Goal: Transaction & Acquisition: Obtain resource

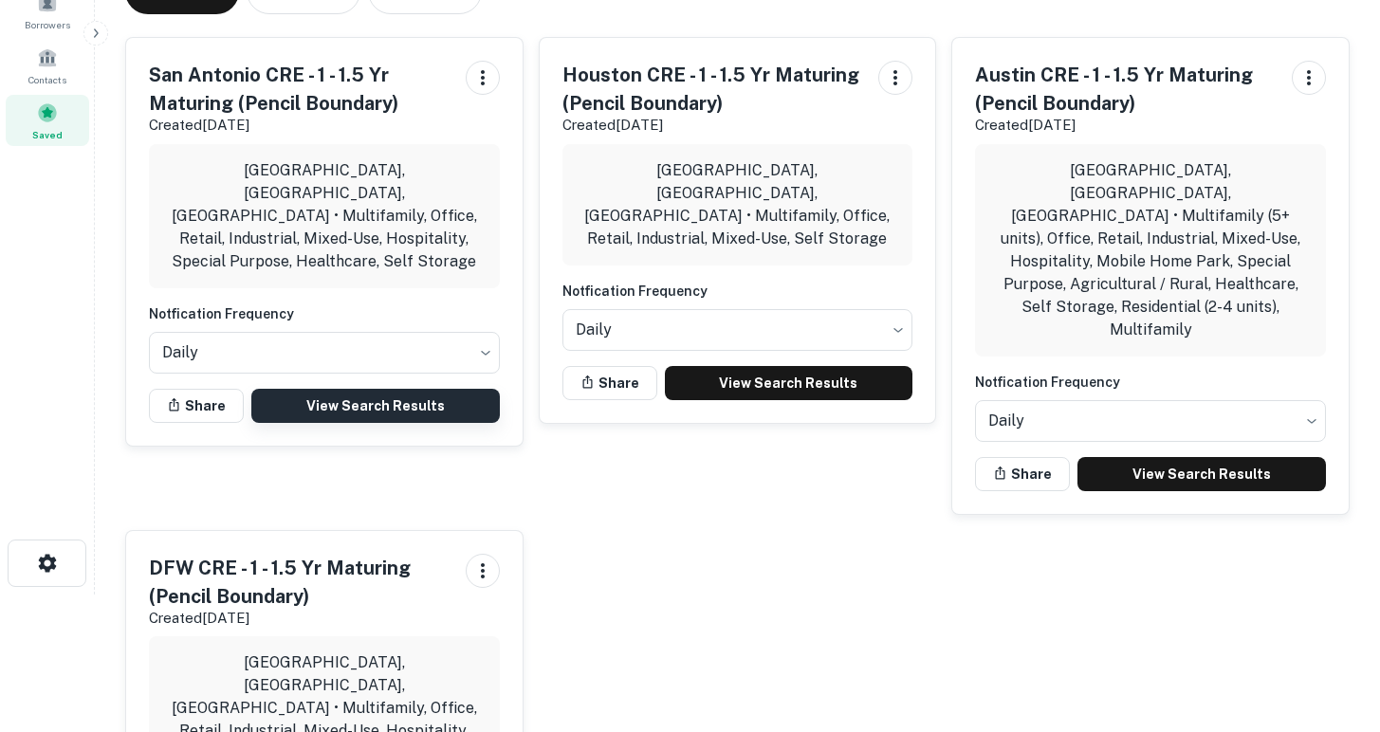
click at [381, 389] on link "View Search Results" at bounding box center [375, 406] width 248 height 34
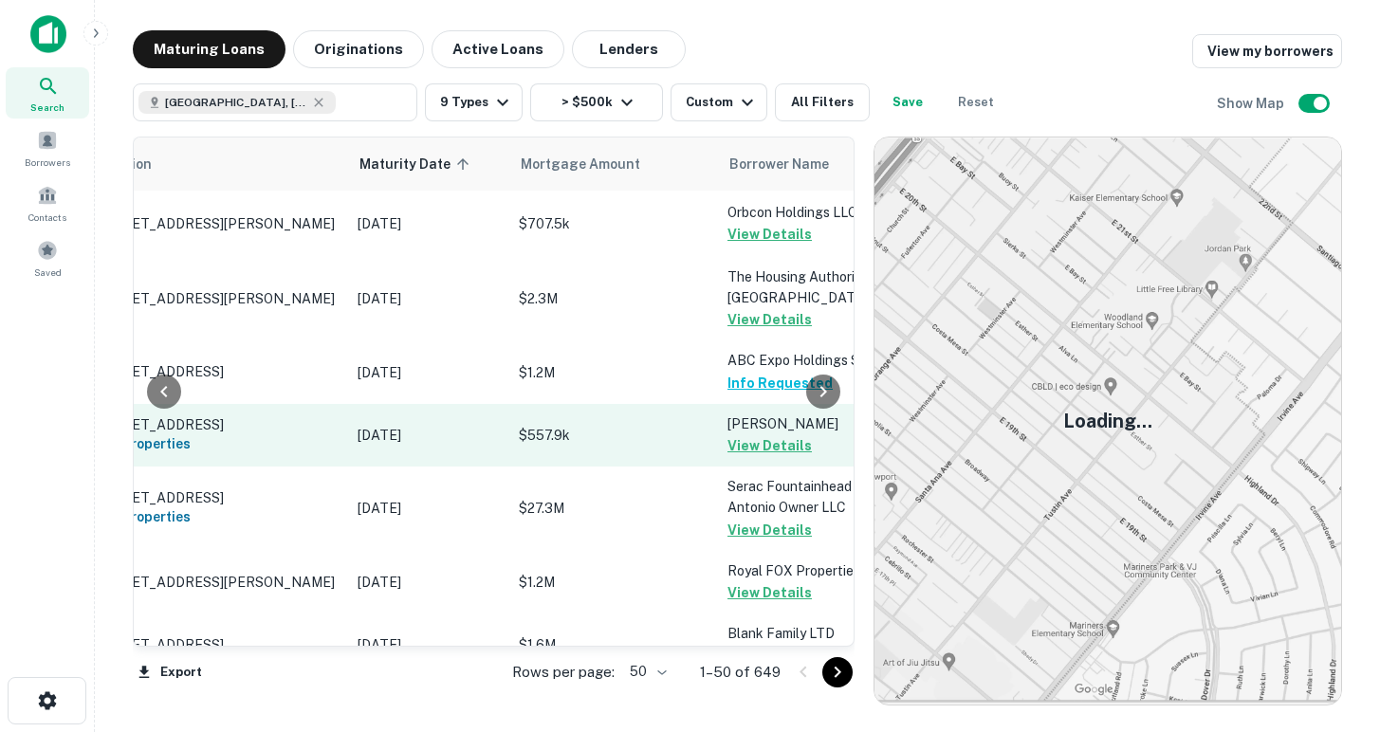
scroll to position [0, 107]
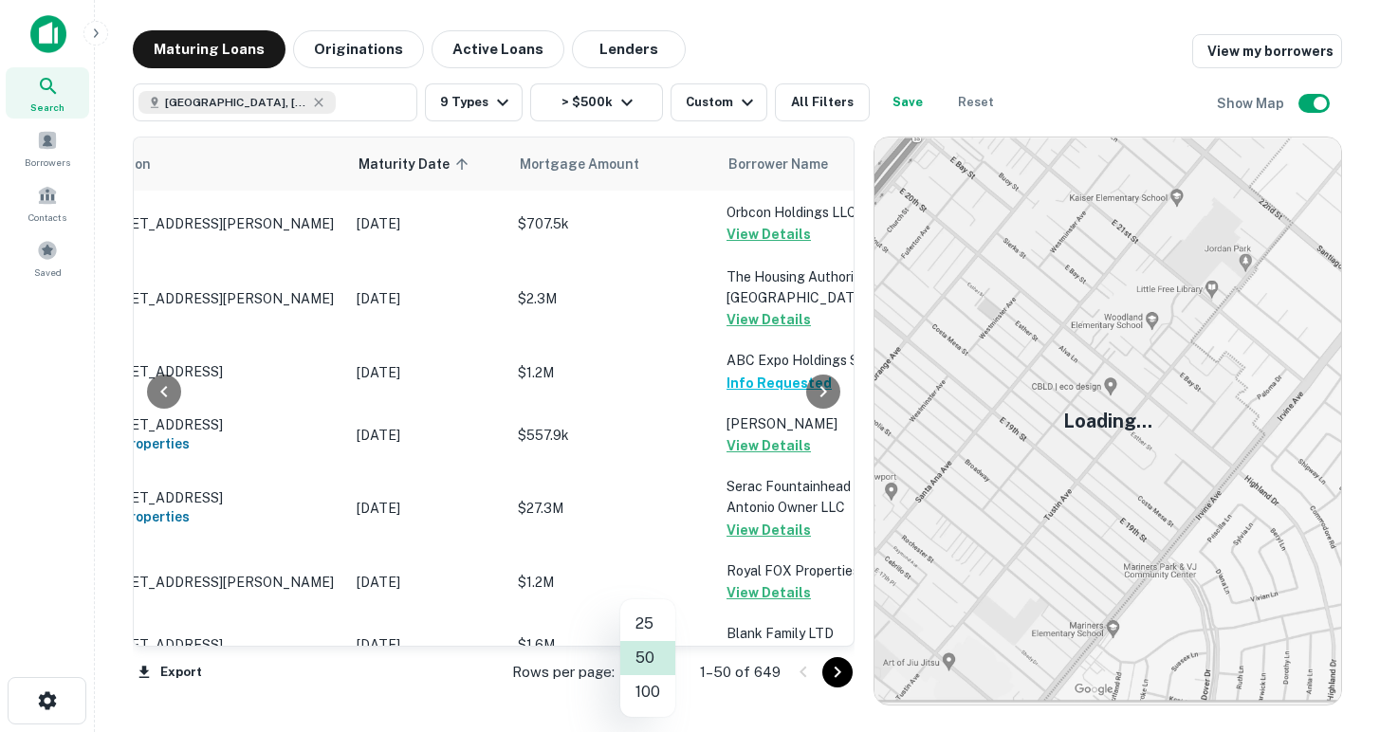
click at [655, 679] on body "Search Borrowers Contacts Saved Maturing Loans Originations Active Loans Lender…" at bounding box center [690, 366] width 1380 height 732
click at [648, 699] on li "100" at bounding box center [647, 692] width 55 height 34
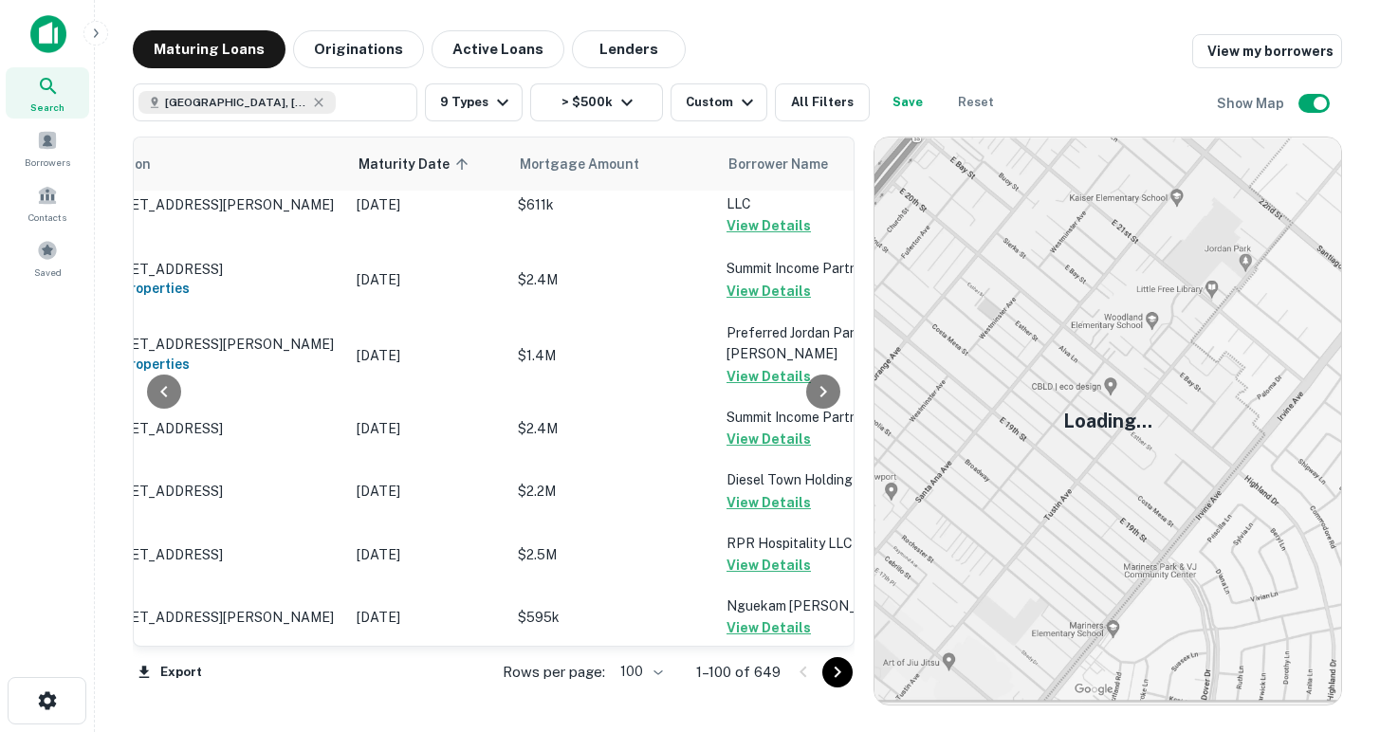
scroll to position [6379, 107]
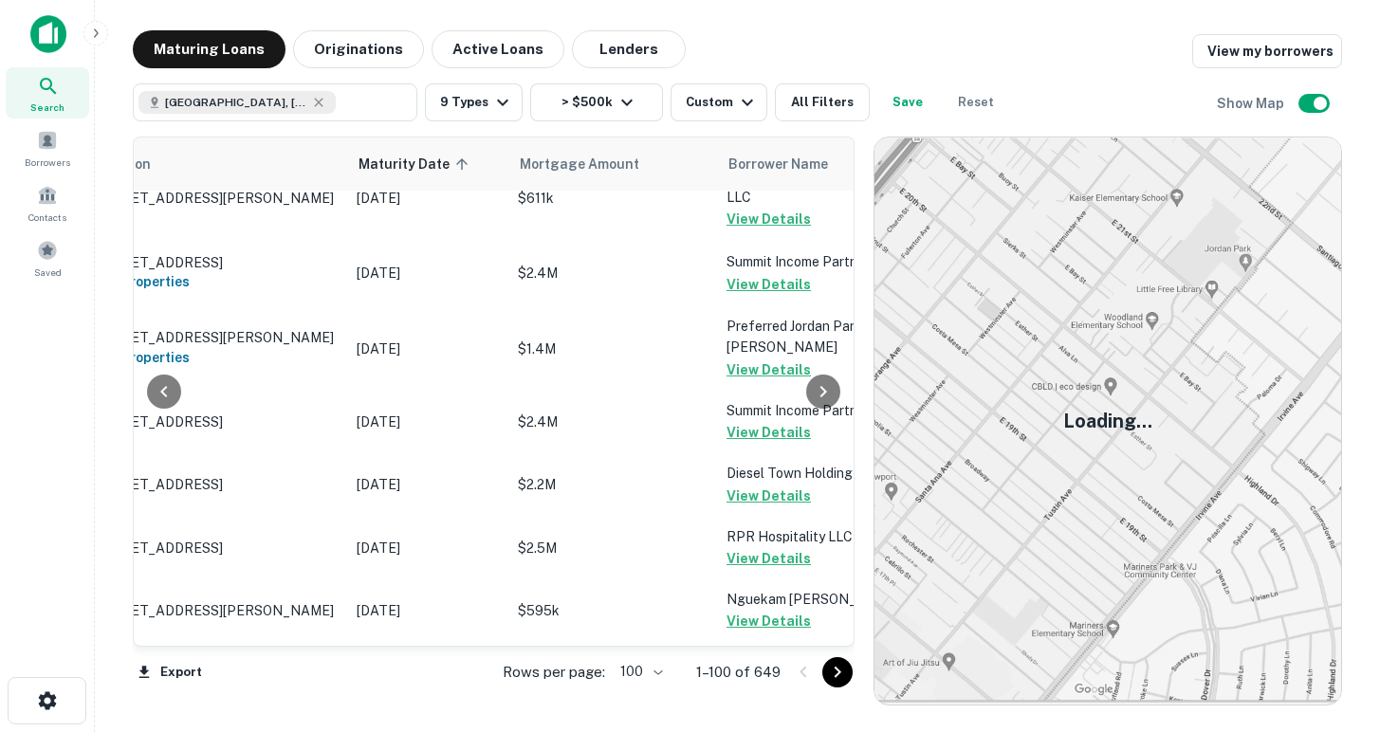
click at [833, 674] on icon "Go to next page" at bounding box center [837, 672] width 23 height 23
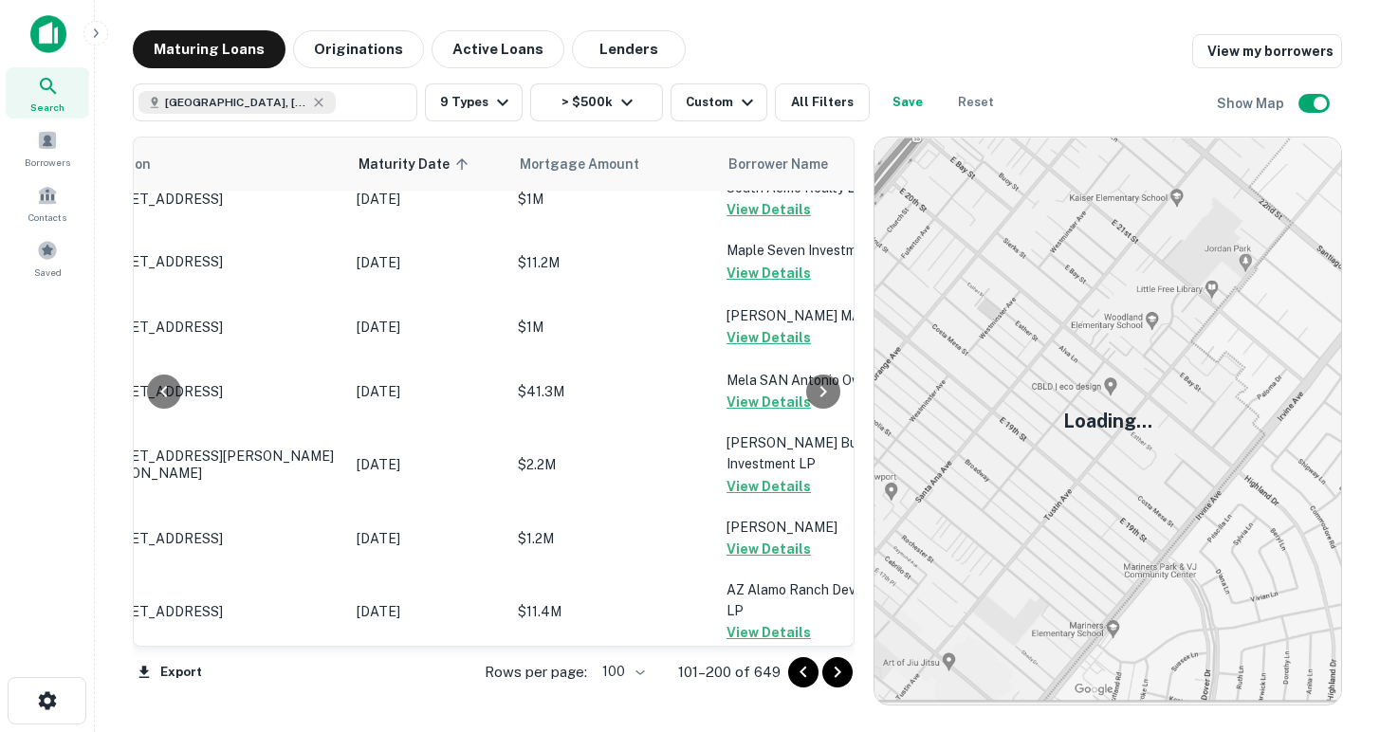
scroll to position [6005, 107]
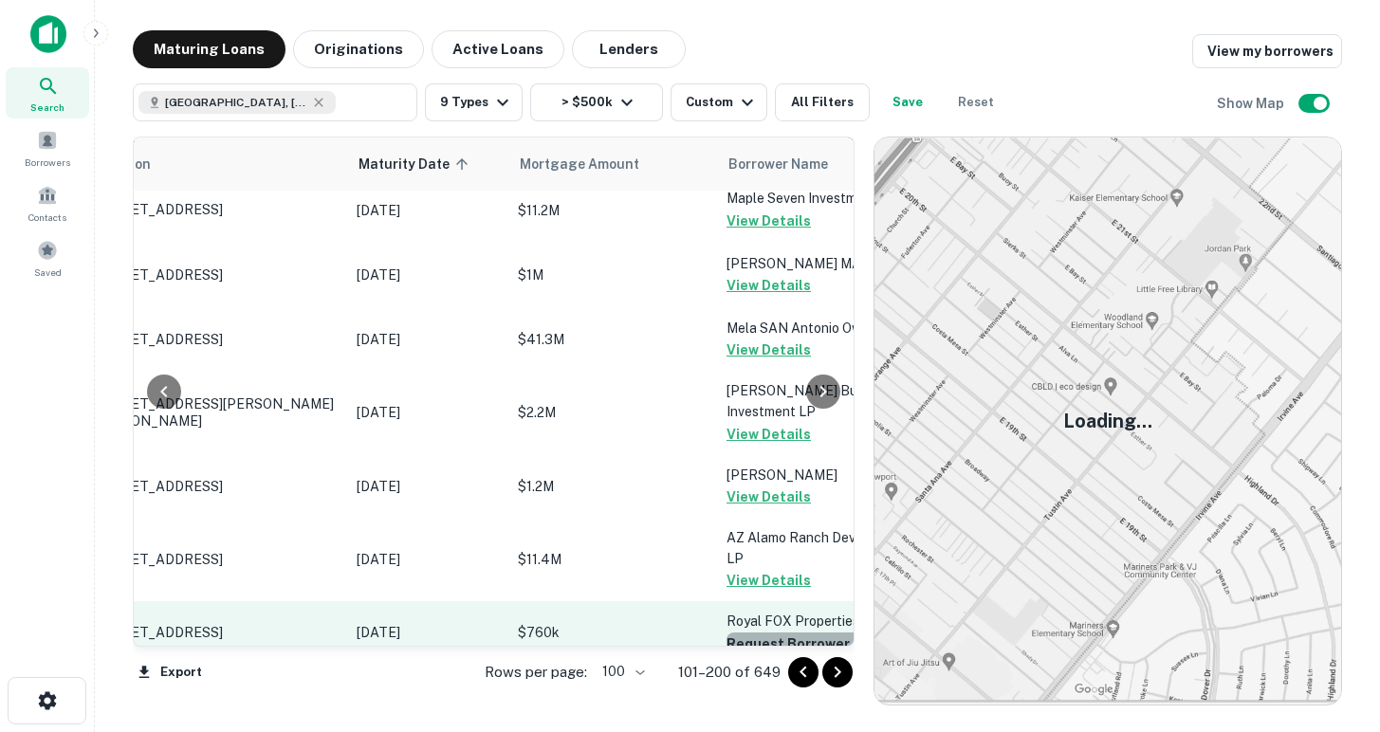
click at [774, 632] on button "Request Borrower Info" at bounding box center [803, 643] width 154 height 23
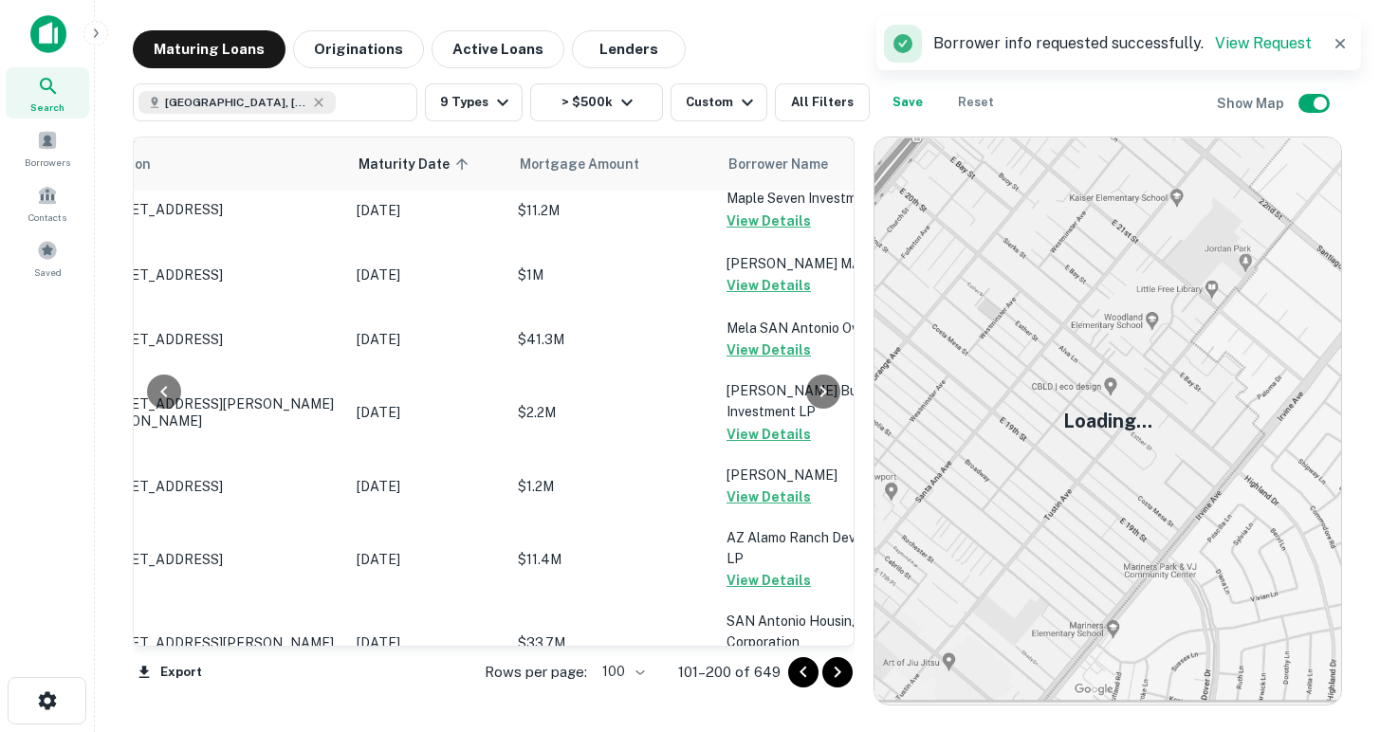
scroll to position [6223, 107]
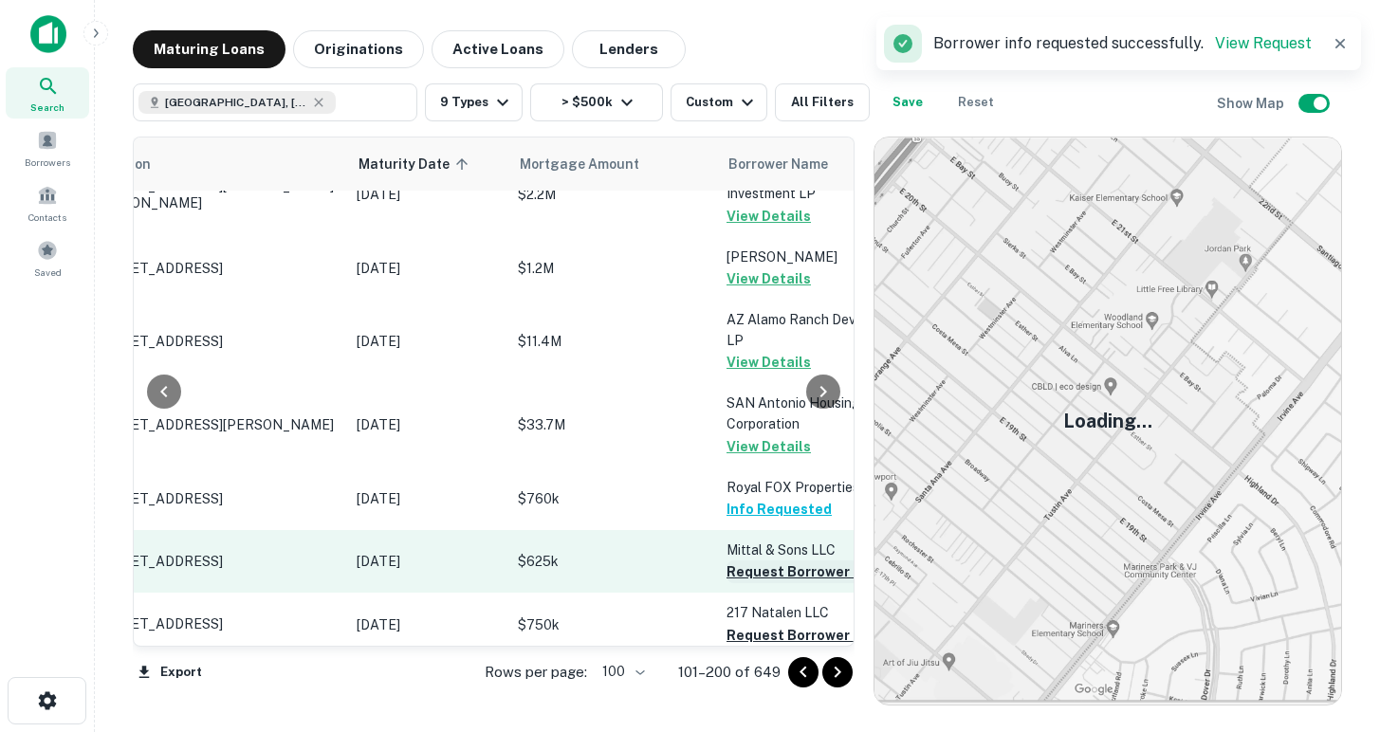
click at [753, 560] on button "Request Borrower Info" at bounding box center [803, 571] width 154 height 23
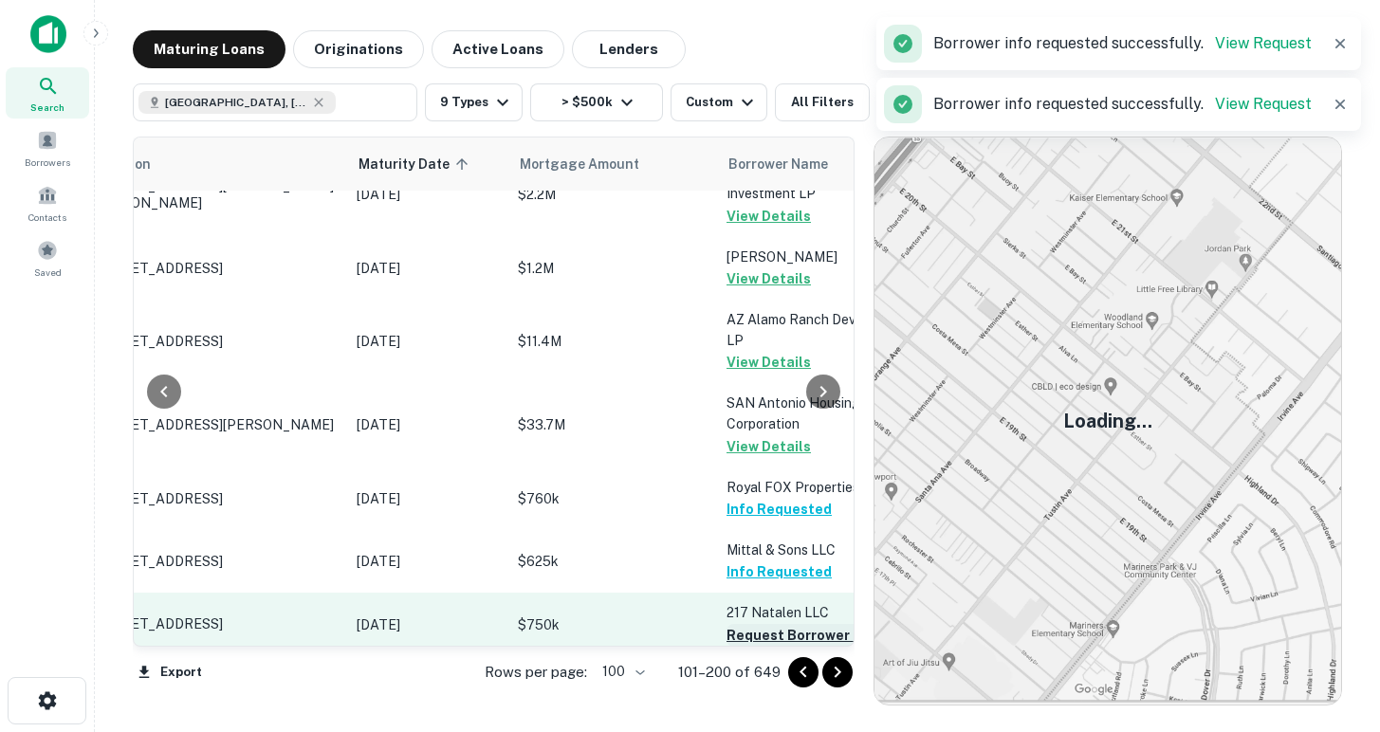
click at [766, 624] on button "Request Borrower Info" at bounding box center [803, 635] width 154 height 23
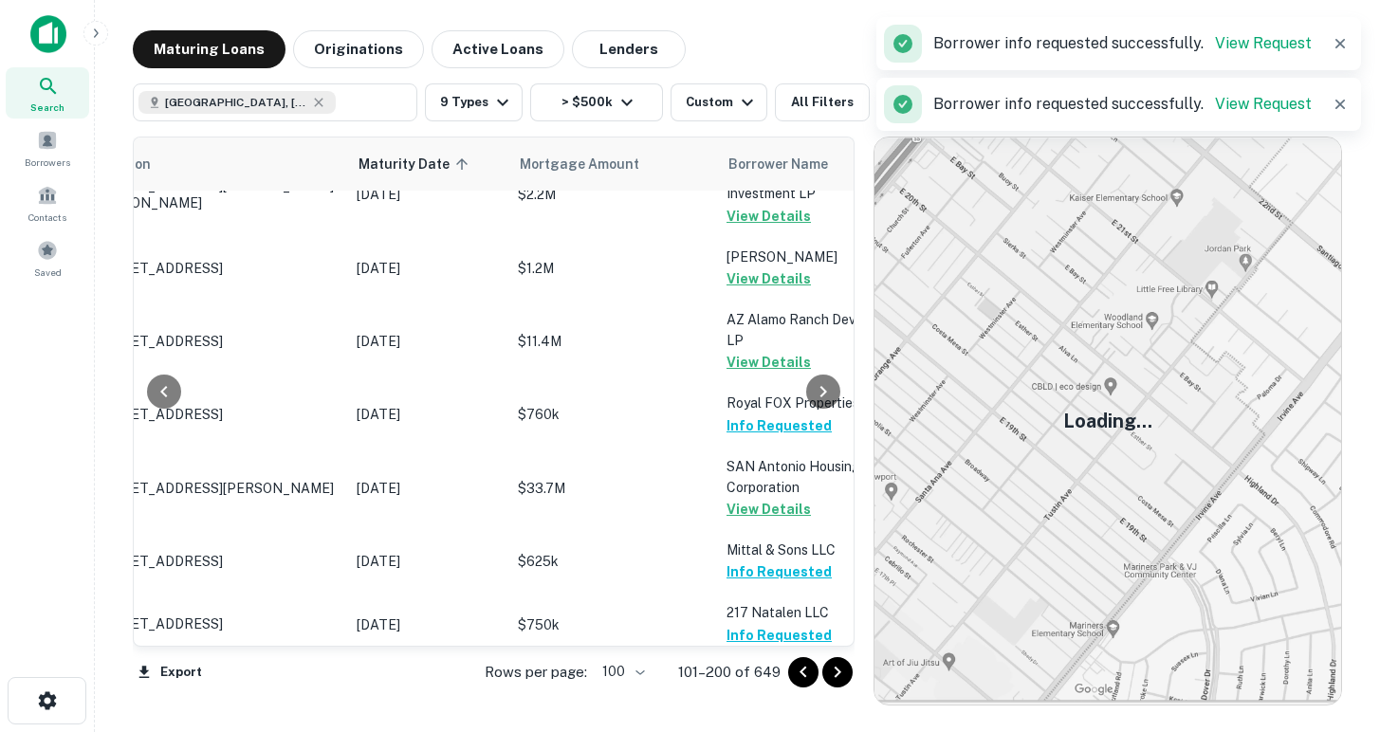
click at [768, 707] on button "Request Borrower Info" at bounding box center [803, 718] width 154 height 23
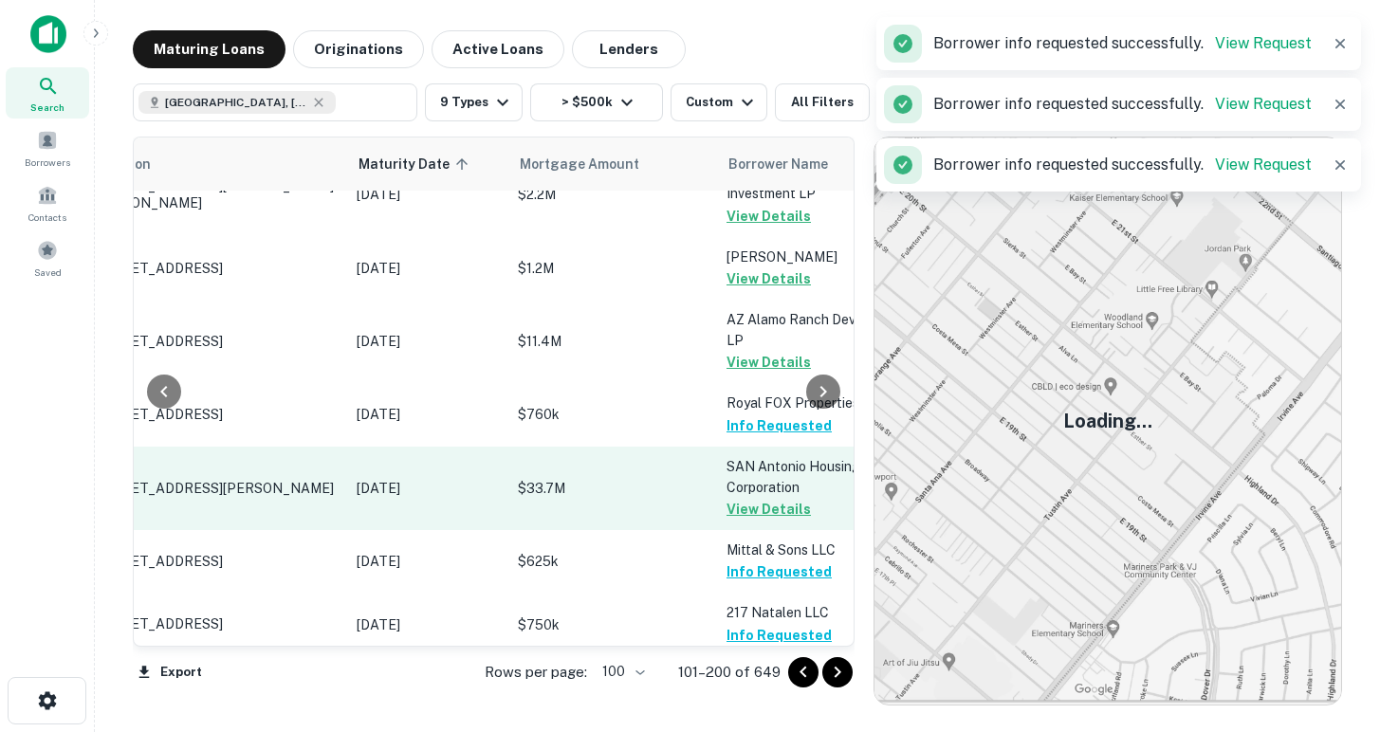
scroll to position [6357, 107]
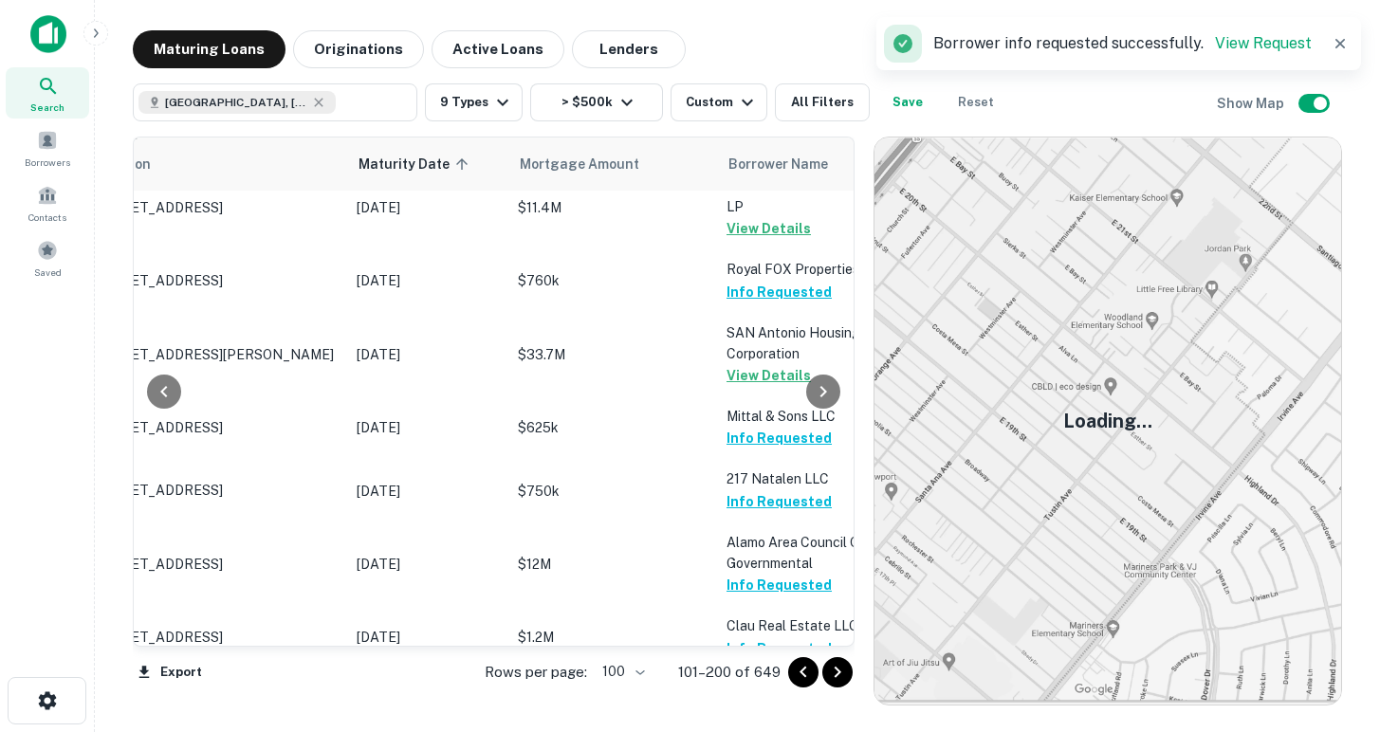
click at [773, 721] on button "Request Borrower Info" at bounding box center [803, 732] width 154 height 23
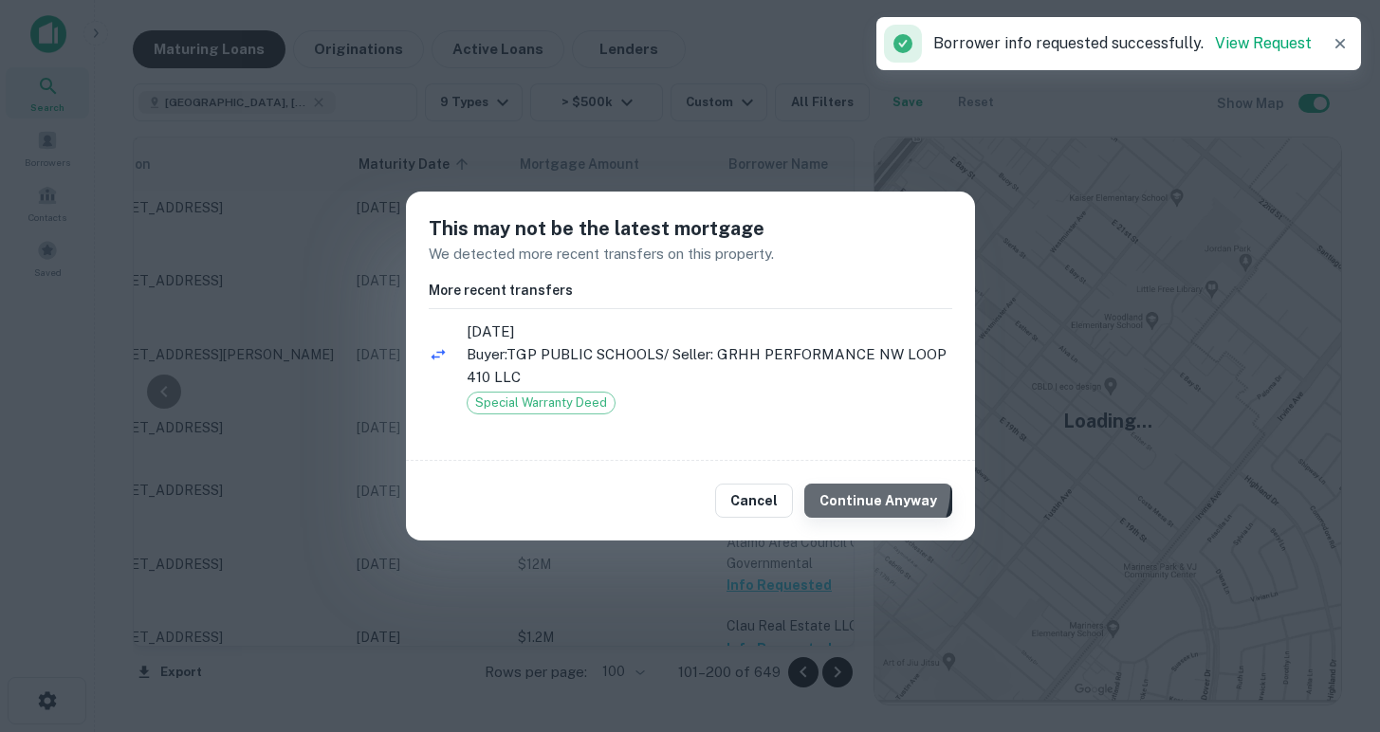
click at [867, 489] on button "Continue Anyway" at bounding box center [878, 501] width 148 height 34
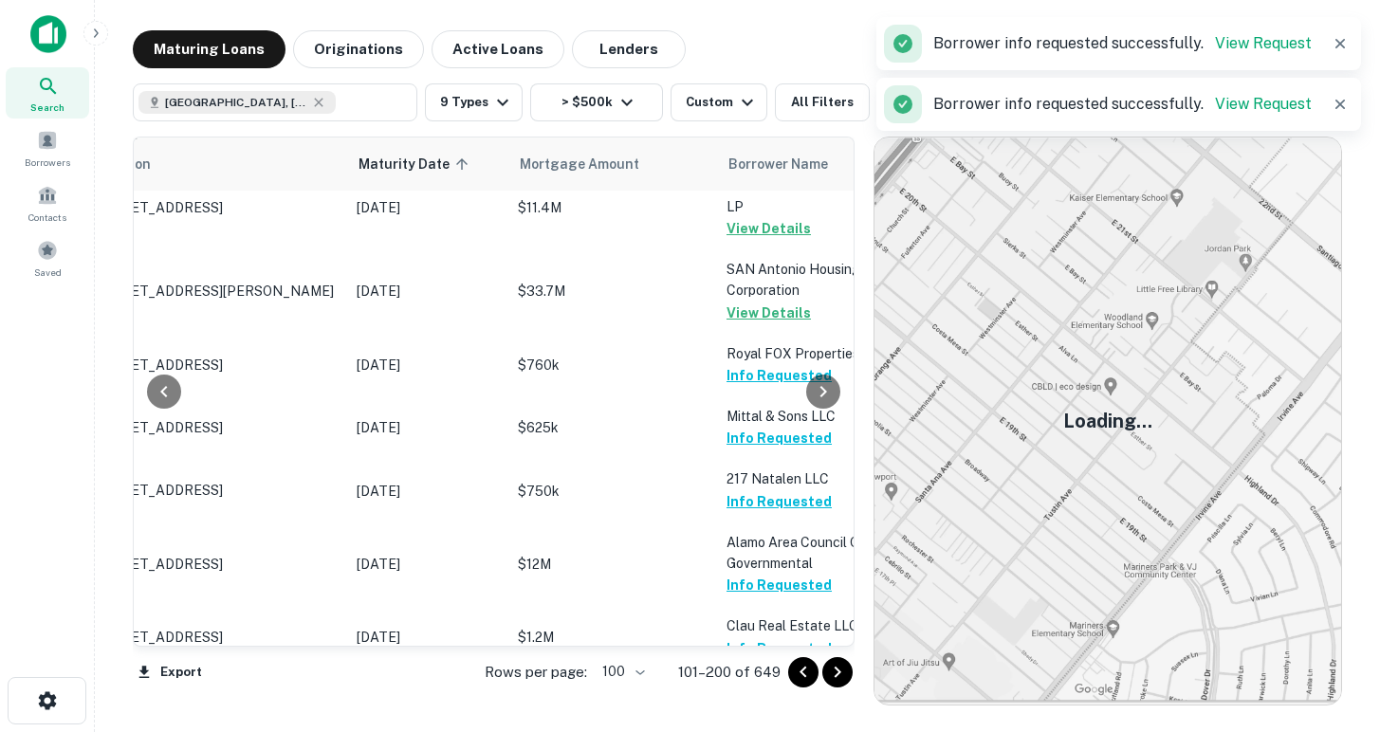
click at [838, 669] on icon "Go to next page" at bounding box center [837, 672] width 23 height 23
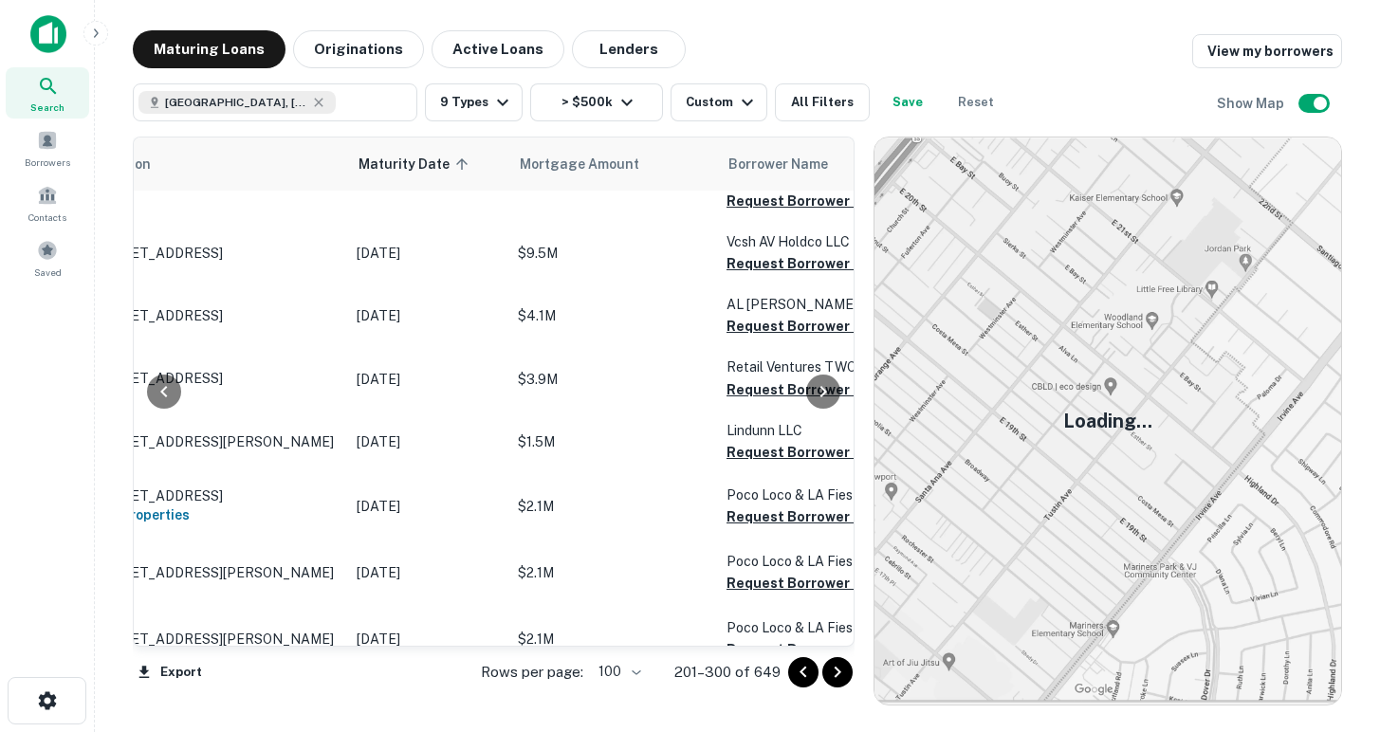
scroll to position [0, 107]
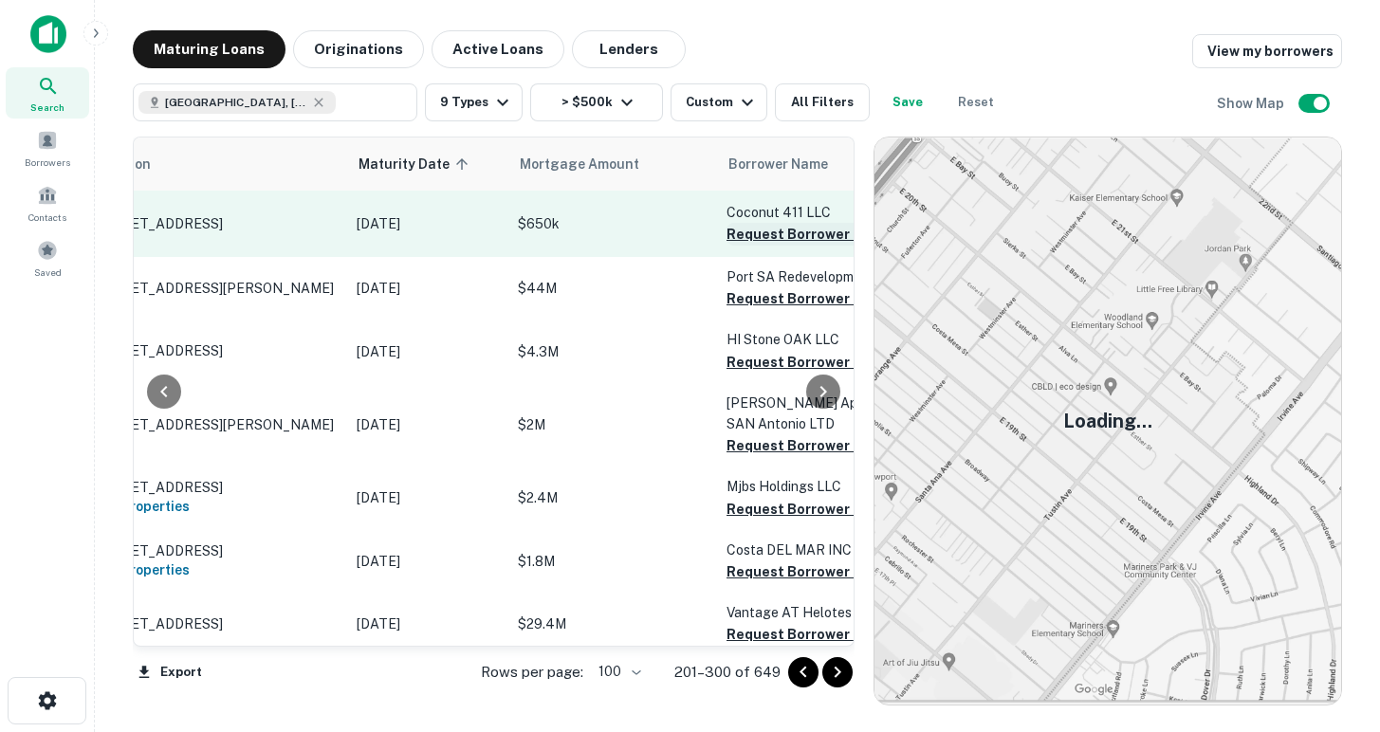
click at [757, 238] on button "Request Borrower Info" at bounding box center [803, 234] width 154 height 23
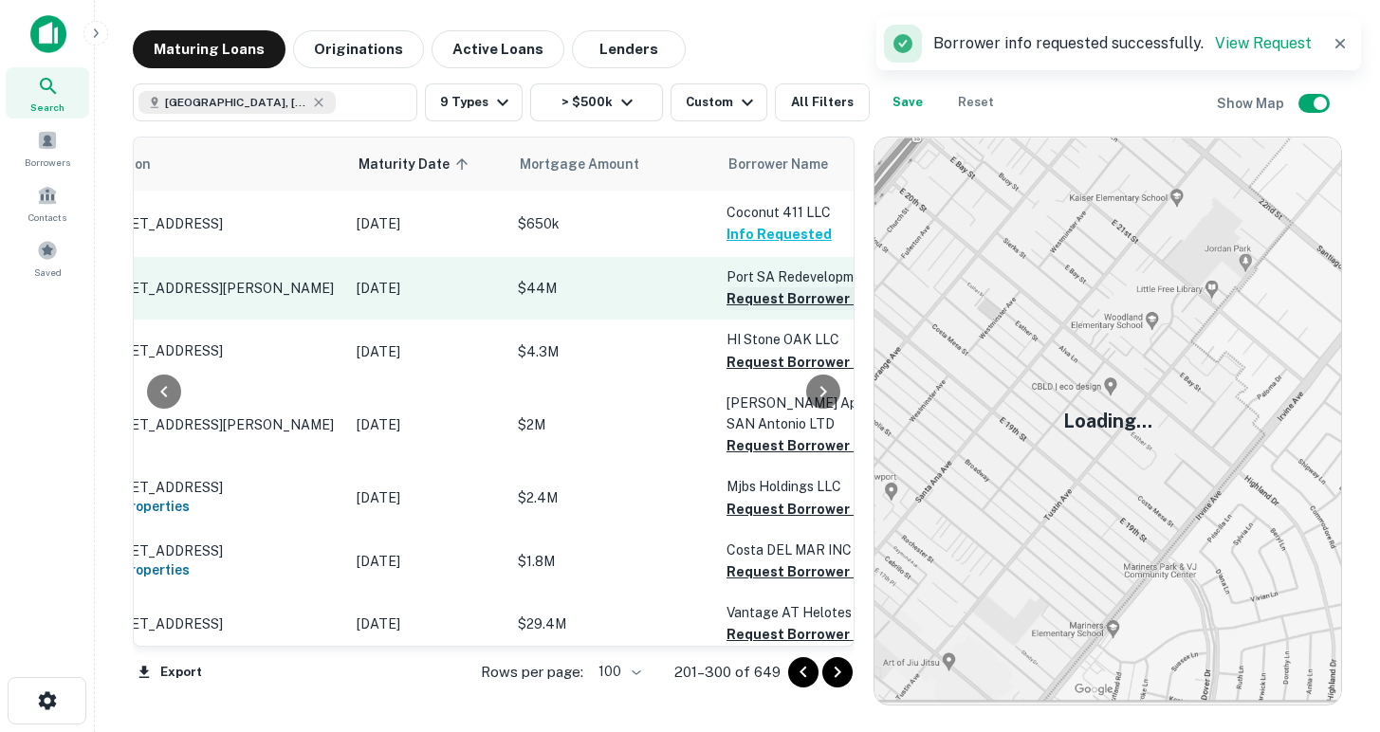
click at [762, 300] on button "Request Borrower Info" at bounding box center [803, 298] width 154 height 23
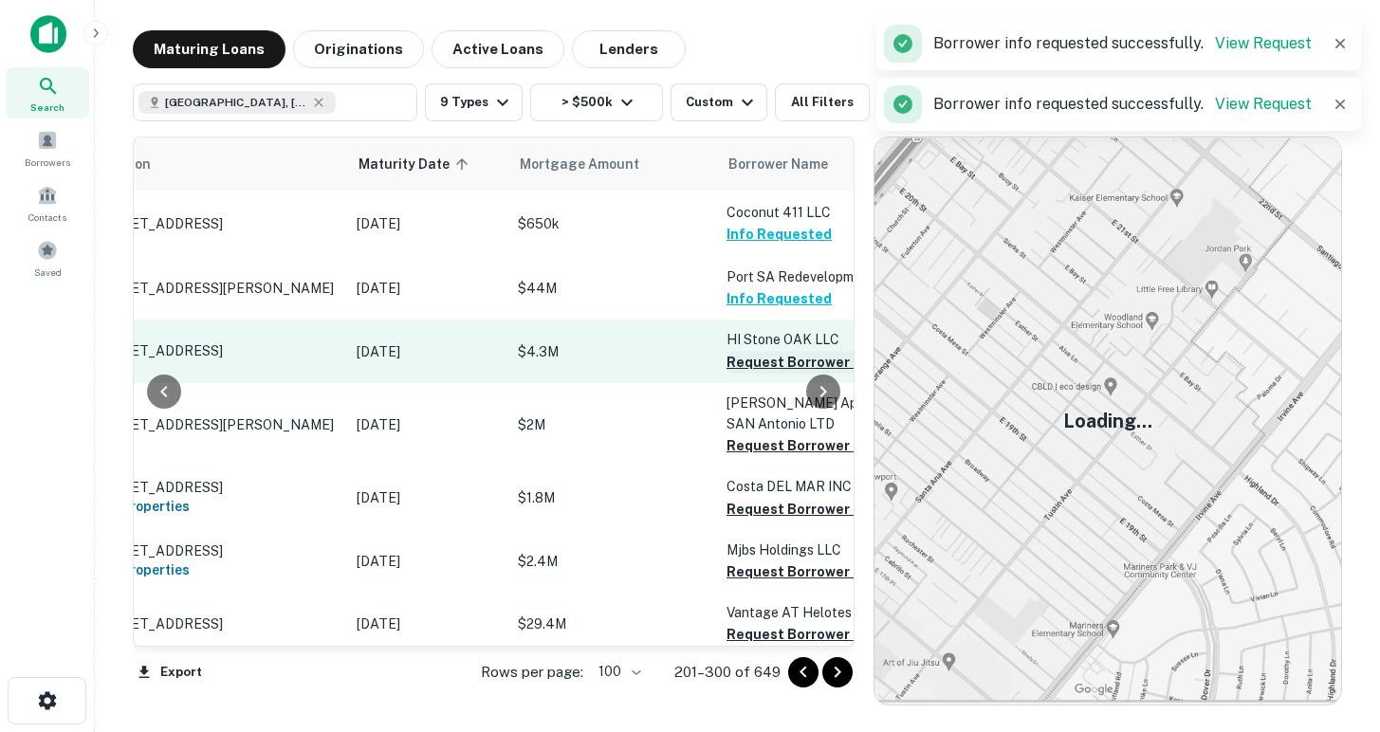
click at [765, 370] on button "Request Borrower Info" at bounding box center [803, 362] width 154 height 23
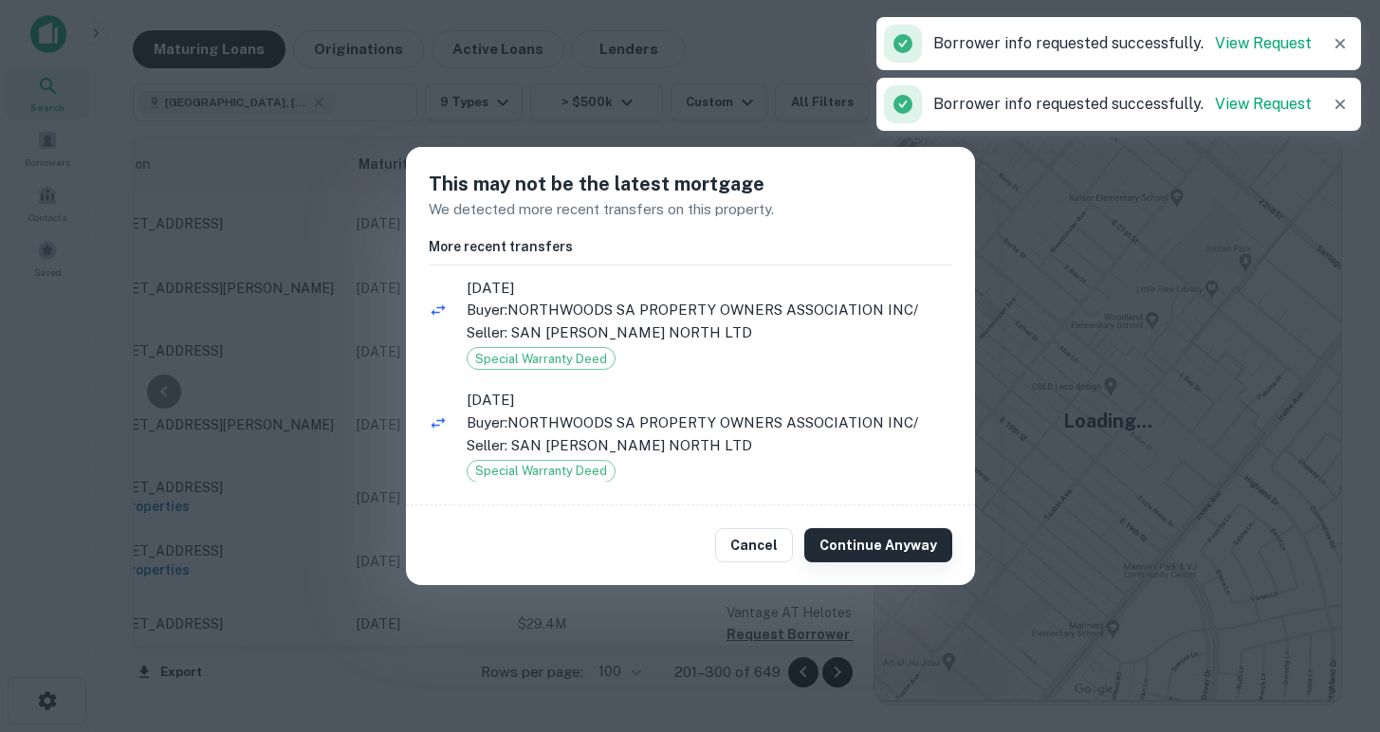
click at [856, 548] on button "Continue Anyway" at bounding box center [878, 545] width 148 height 34
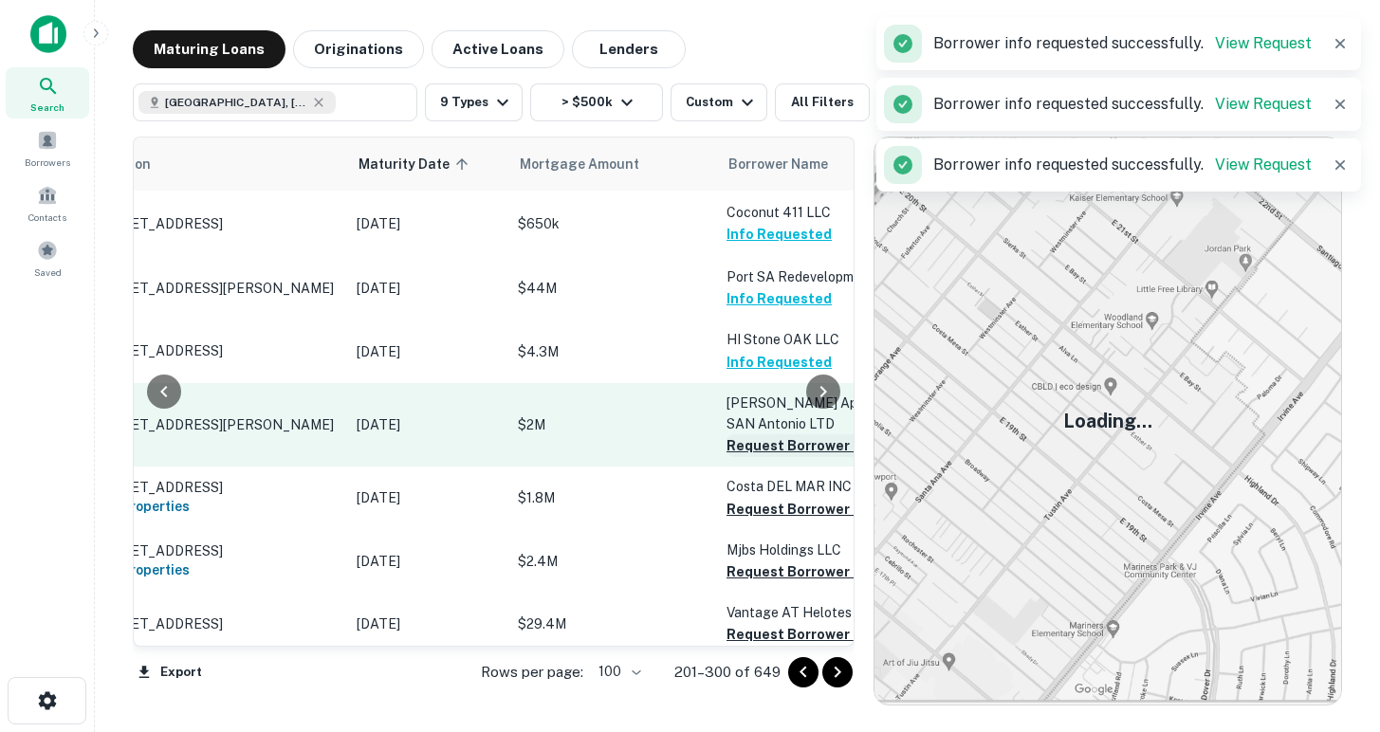
click at [769, 443] on button "Request Borrower Info" at bounding box center [803, 445] width 154 height 23
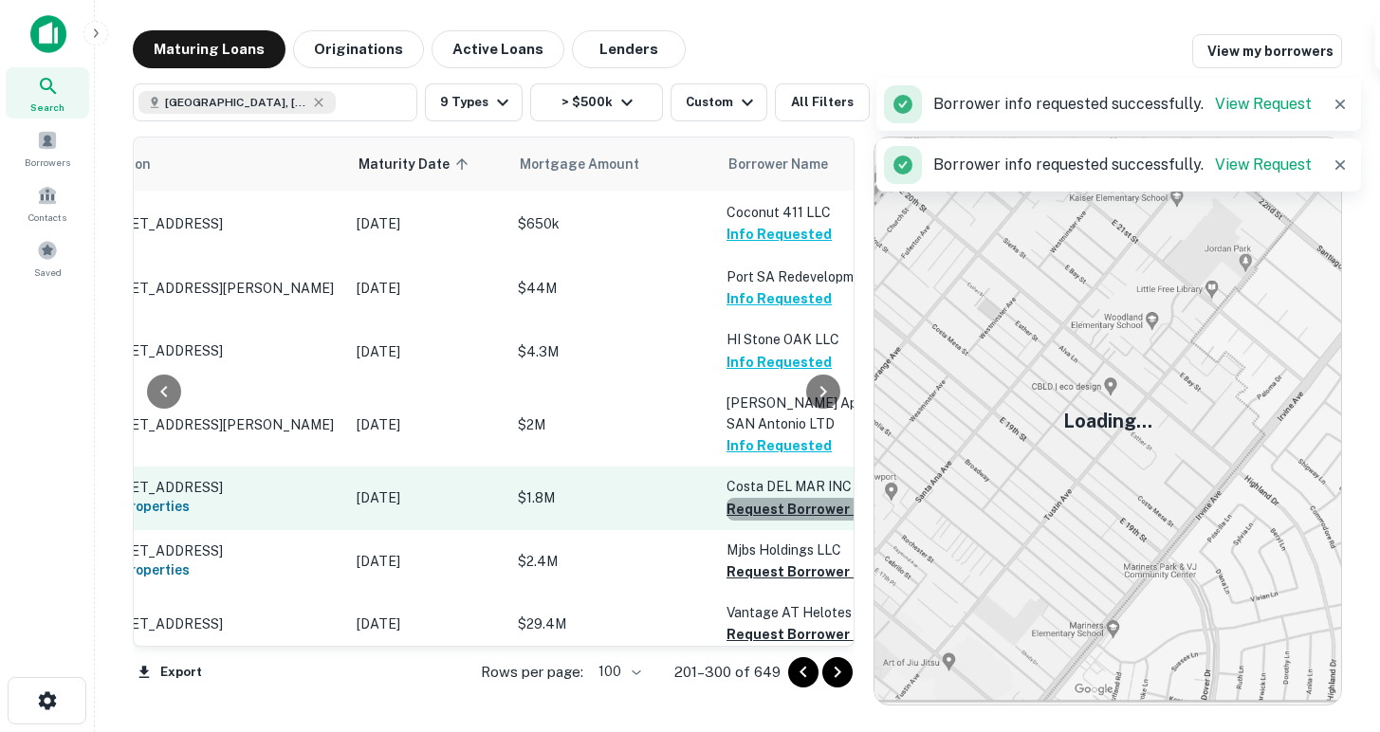
click at [772, 516] on button "Request Borrower Info" at bounding box center [803, 509] width 154 height 23
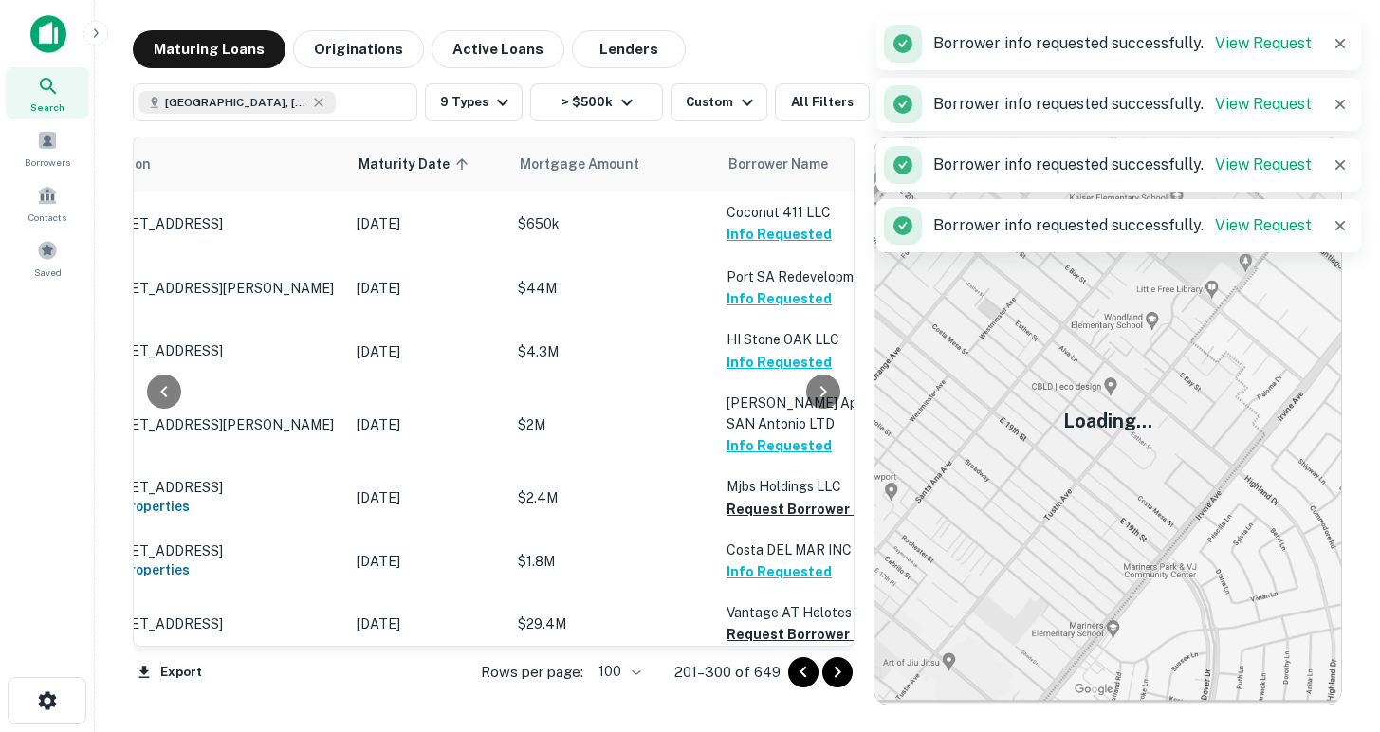
scroll to position [84, 107]
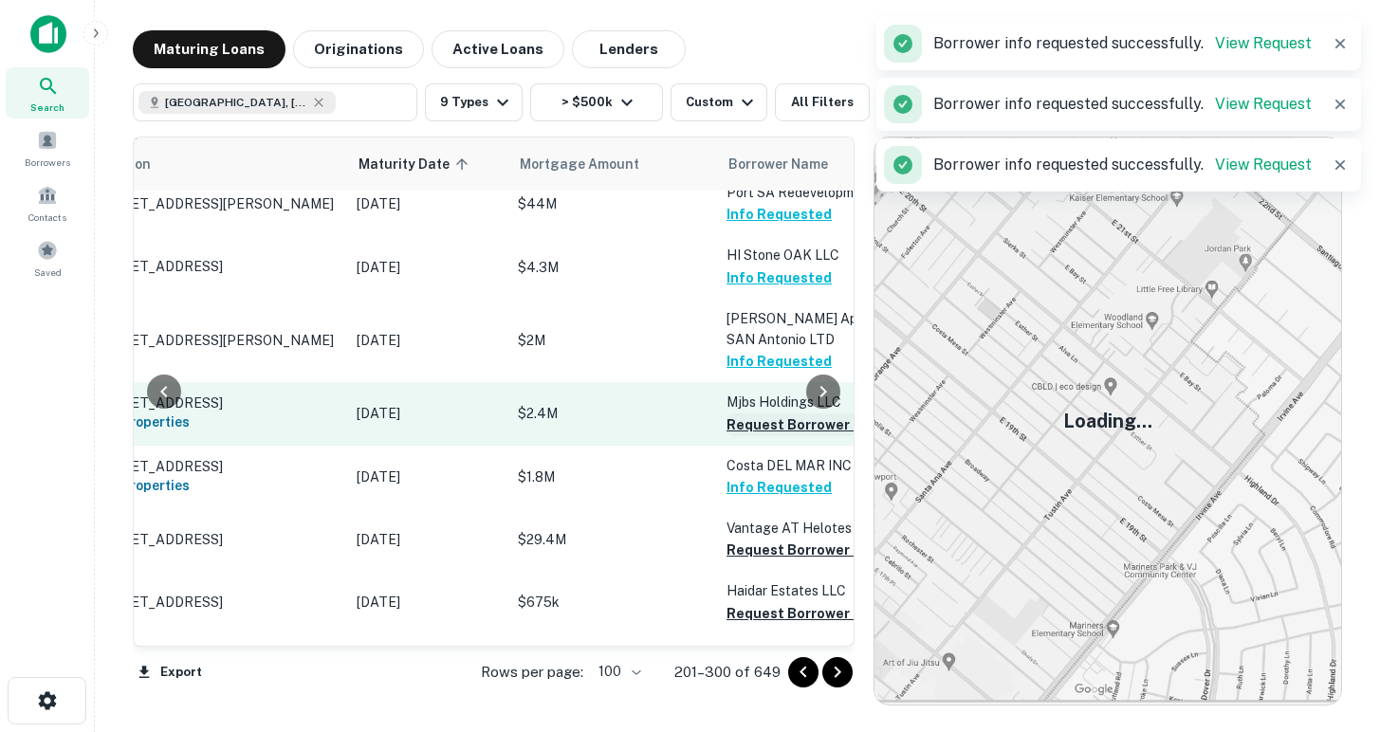
click at [749, 434] on button "Request Borrower Info" at bounding box center [803, 424] width 154 height 23
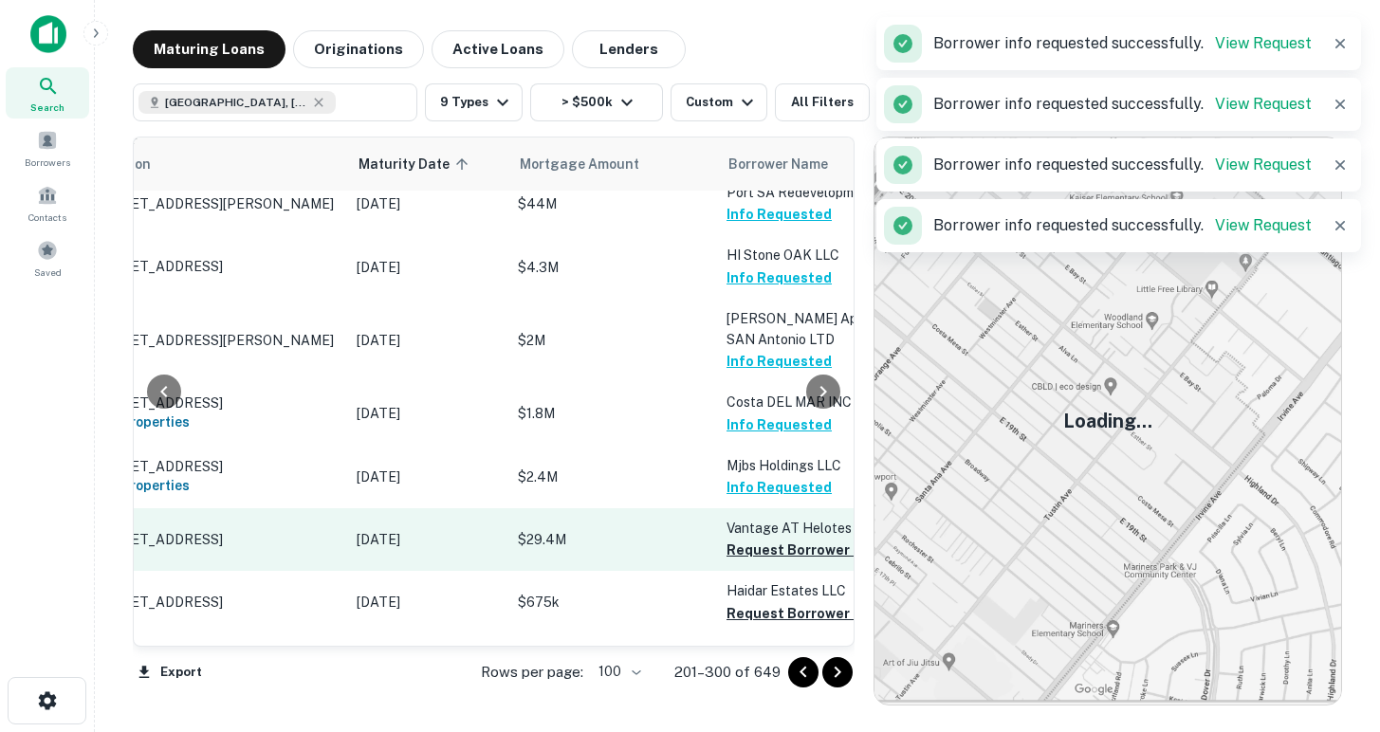
scroll to position [218, 107]
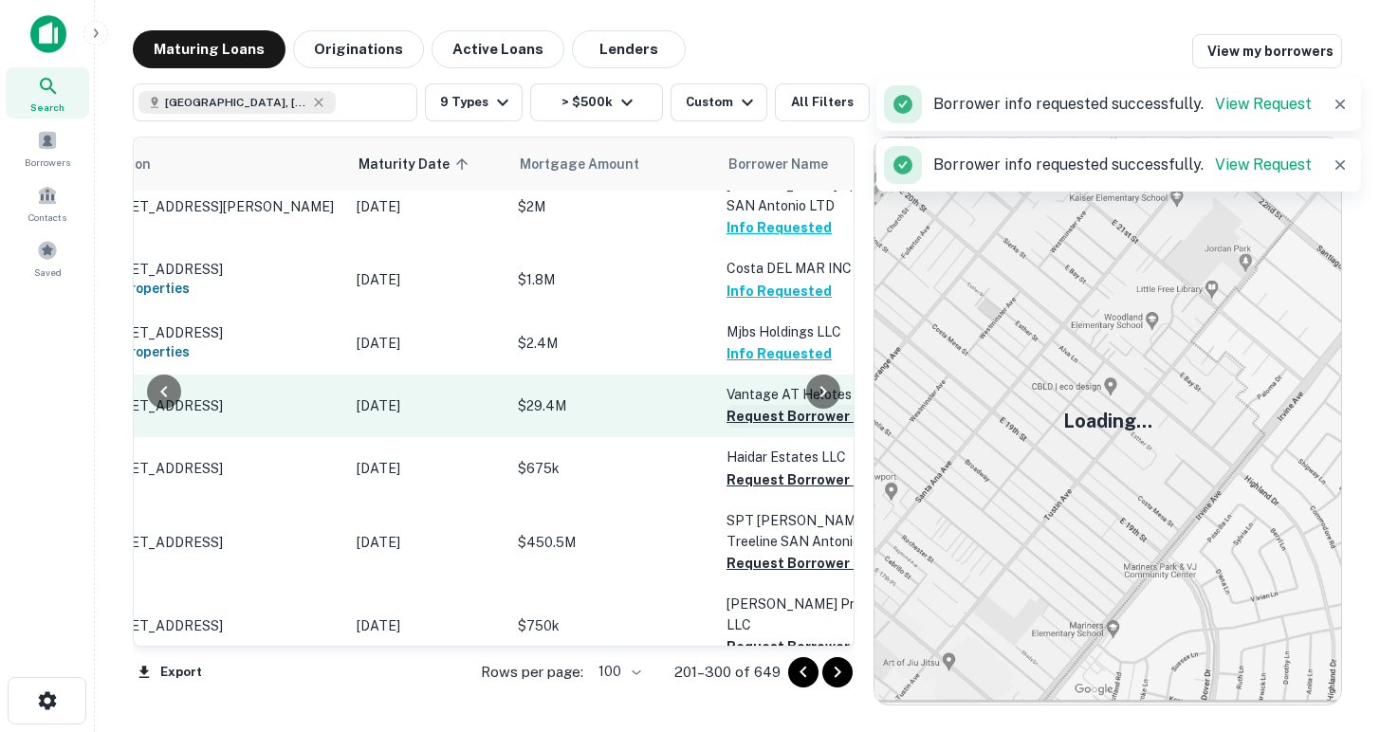
click at [751, 428] on button "Request Borrower Info" at bounding box center [803, 416] width 154 height 23
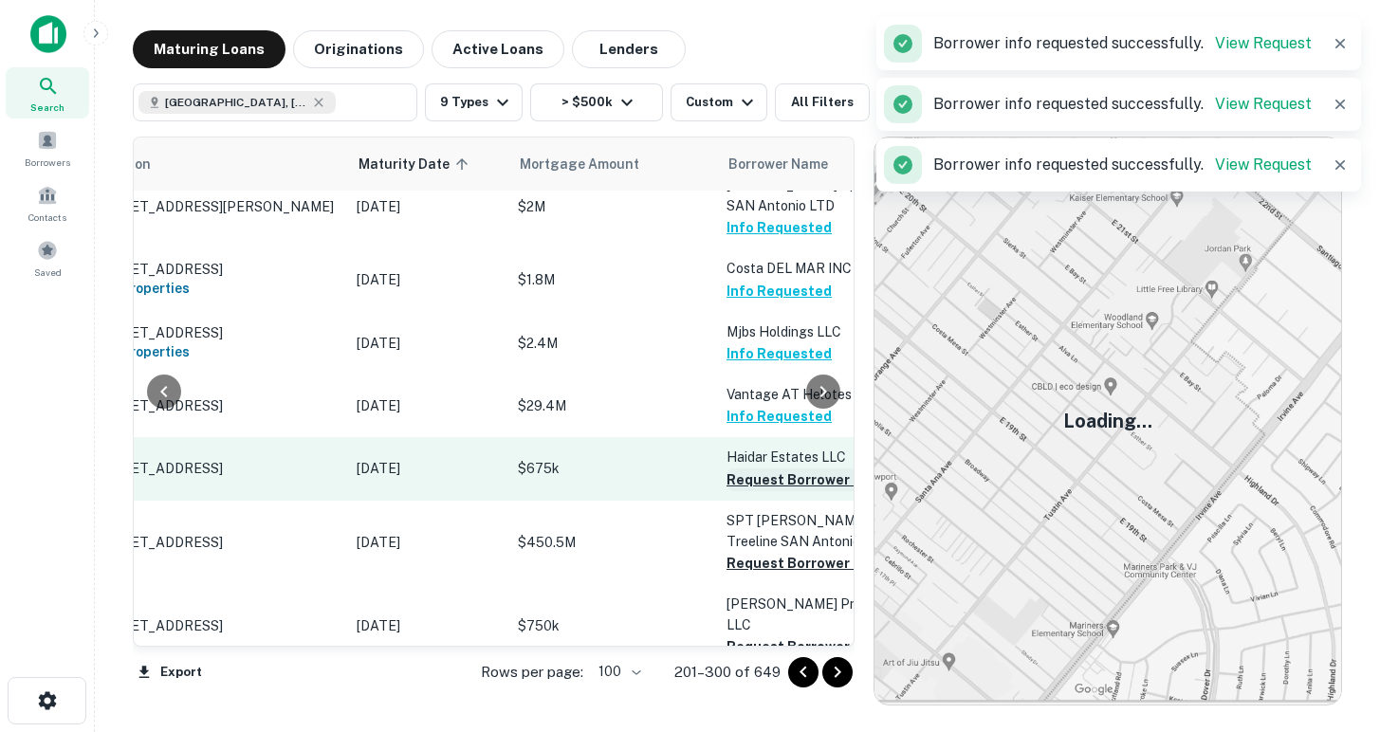
click at [755, 491] on button "Request Borrower Info" at bounding box center [803, 479] width 154 height 23
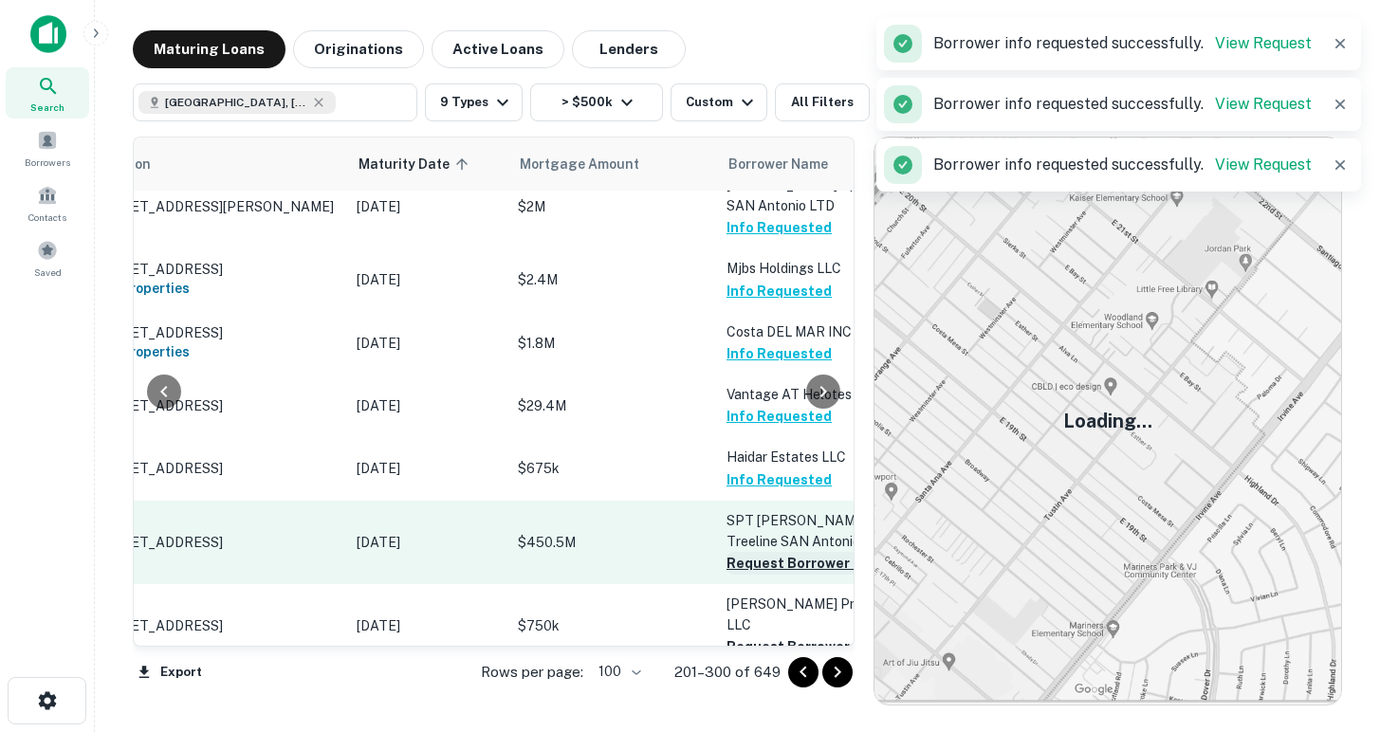
click at [755, 563] on button "Request Borrower Info" at bounding box center [803, 563] width 154 height 23
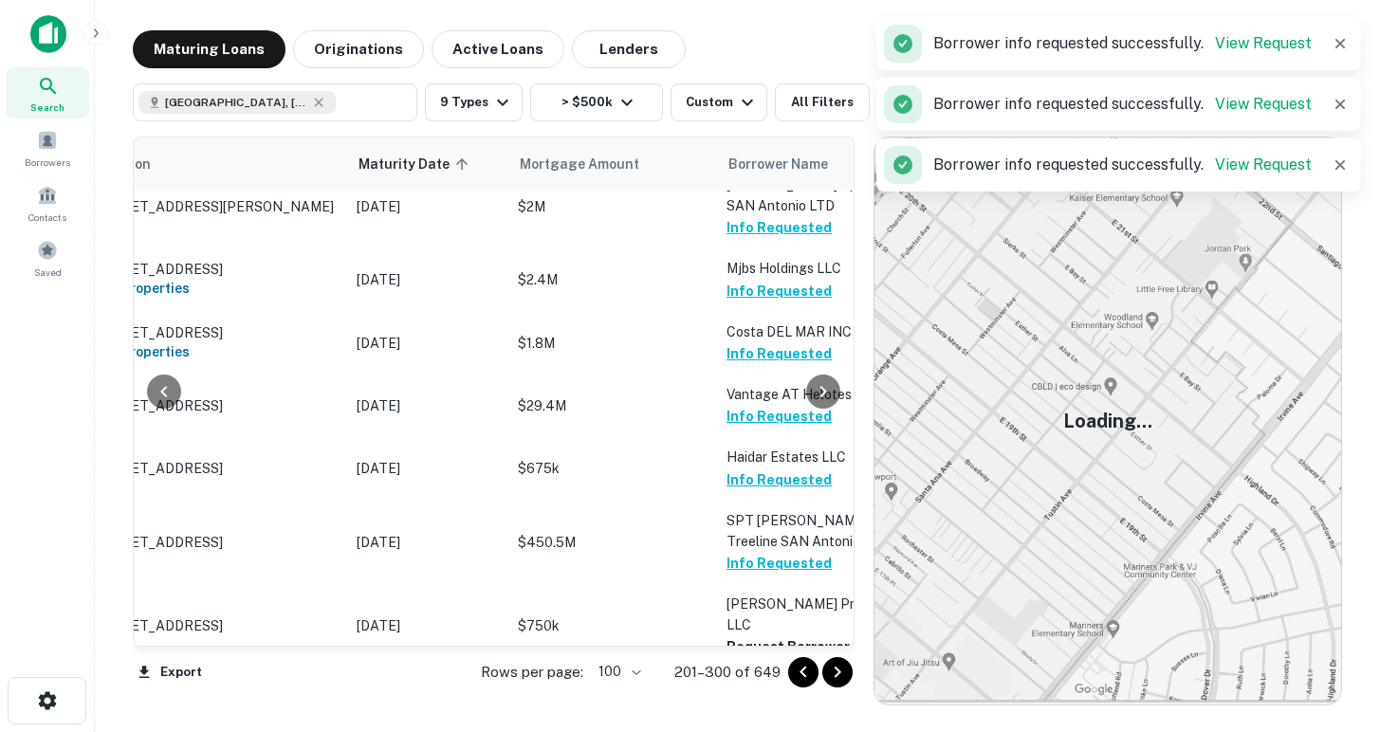
scroll to position [347, 107]
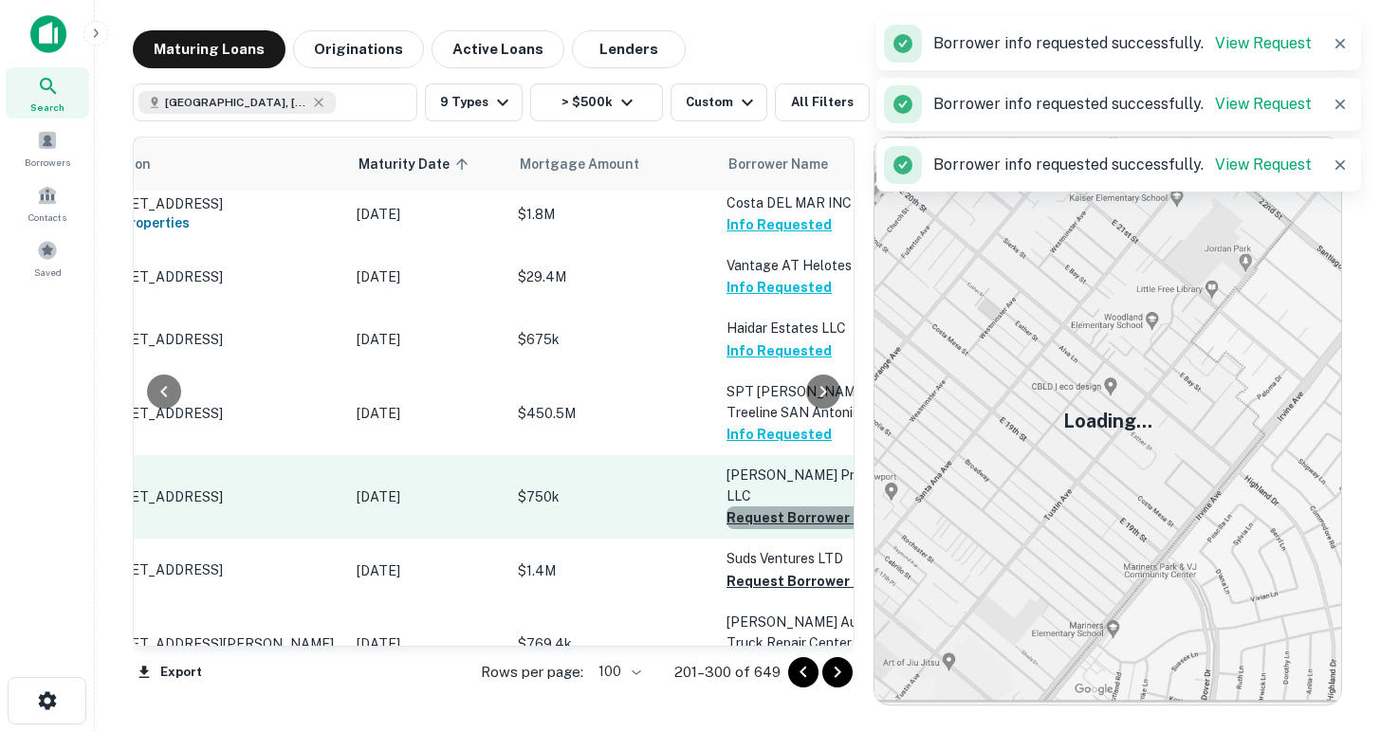
click at [754, 506] on button "Request Borrower Info" at bounding box center [803, 517] width 154 height 23
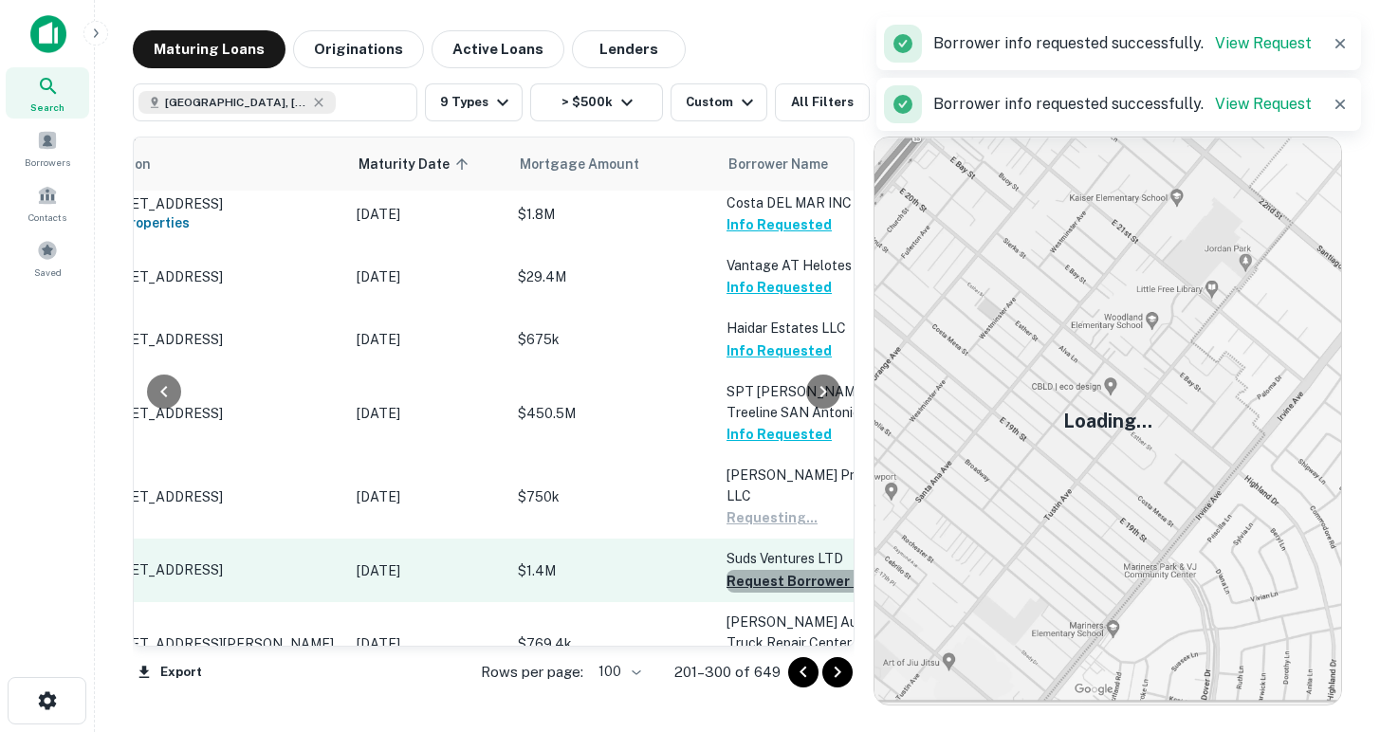
click at [753, 570] on button "Request Borrower Info" at bounding box center [803, 581] width 154 height 23
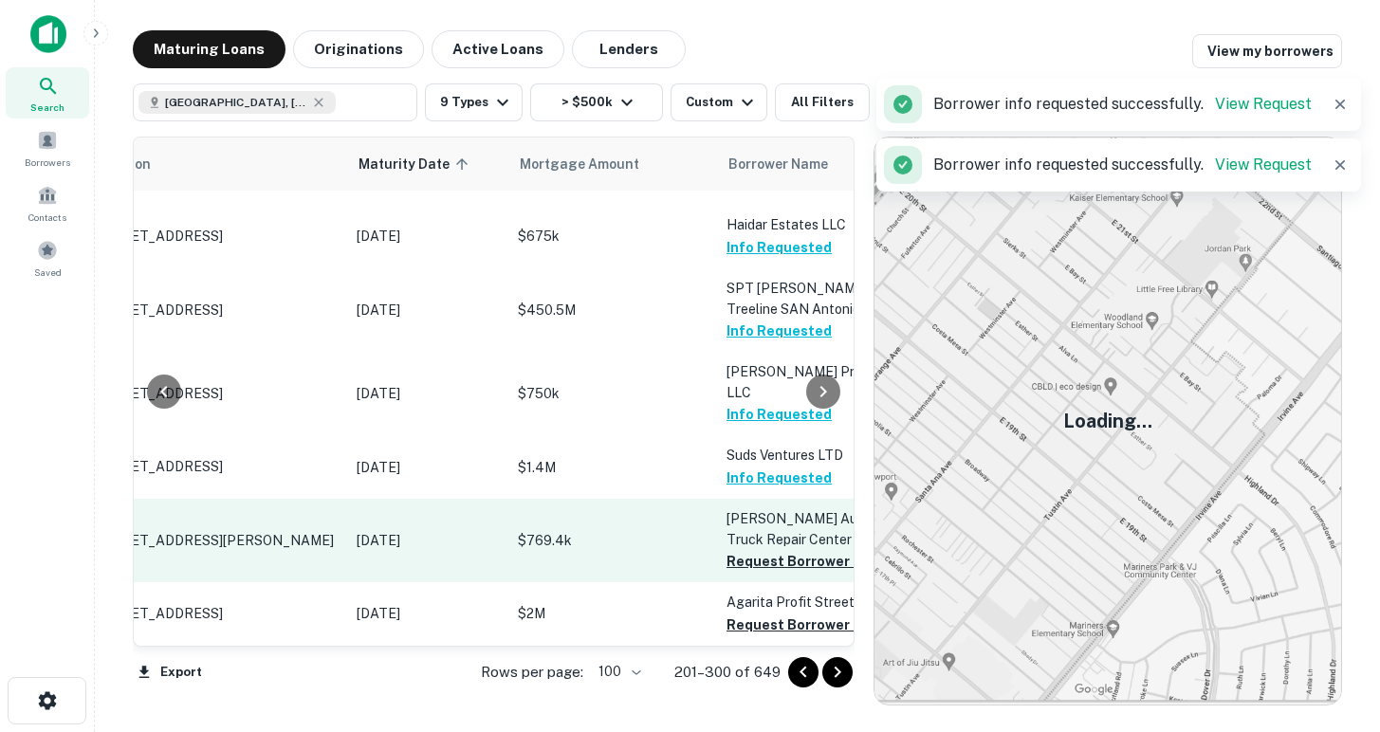
scroll to position [453, 107]
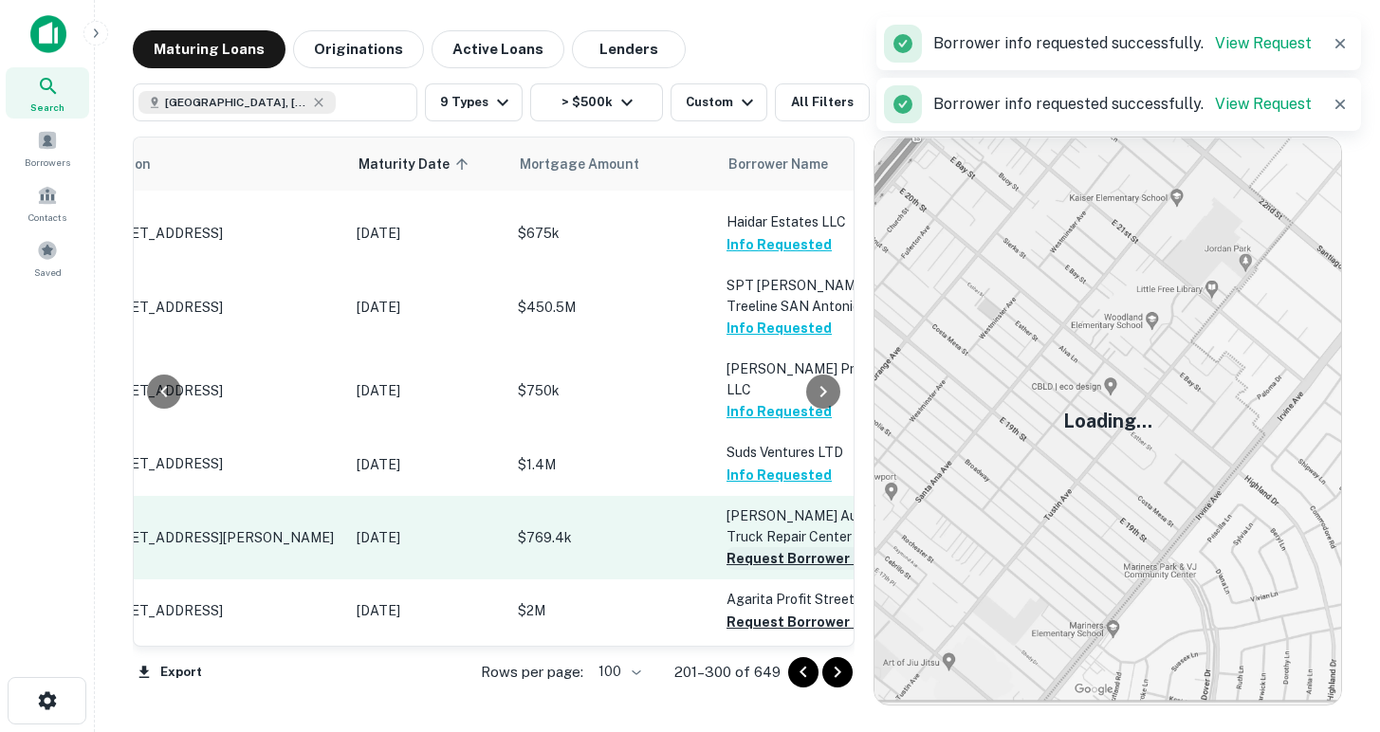
click at [755, 547] on button "Request Borrower Info" at bounding box center [803, 558] width 154 height 23
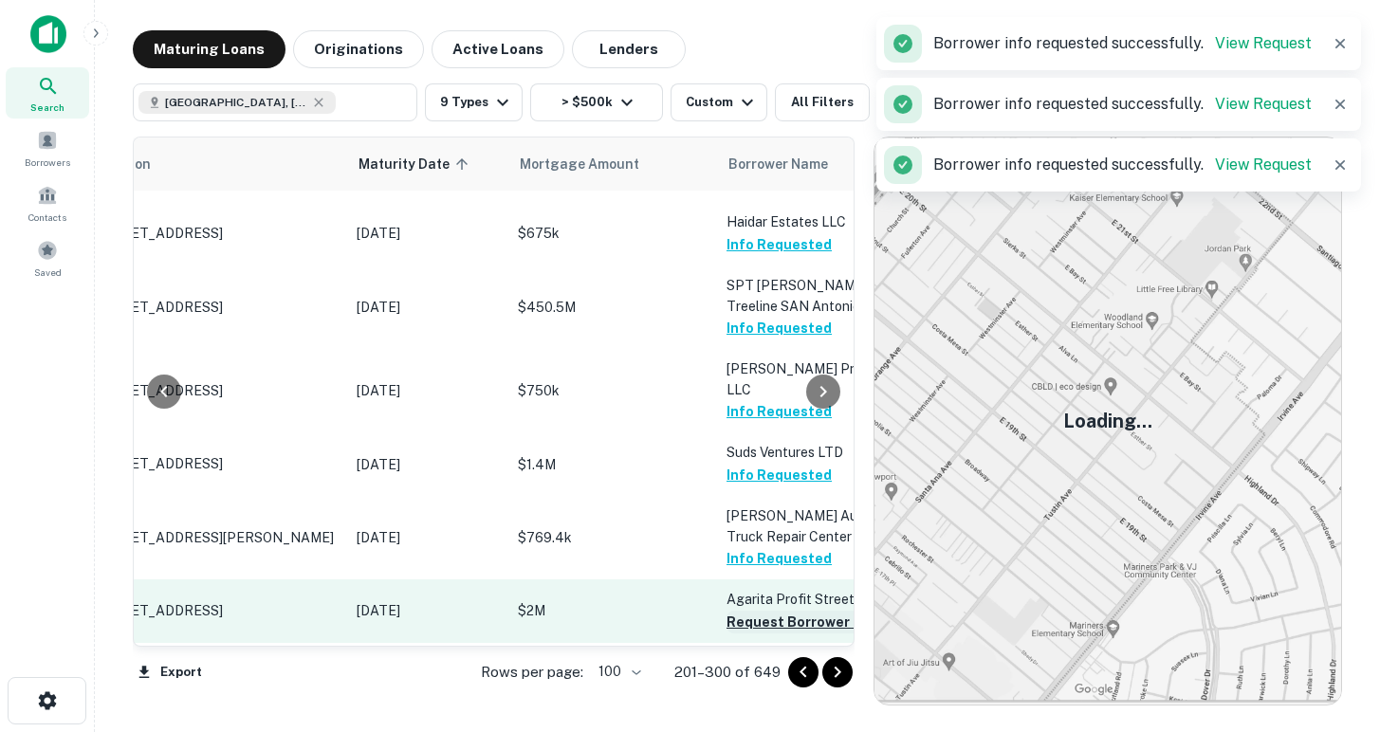
click at [762, 611] on button "Request Borrower Info" at bounding box center [803, 622] width 154 height 23
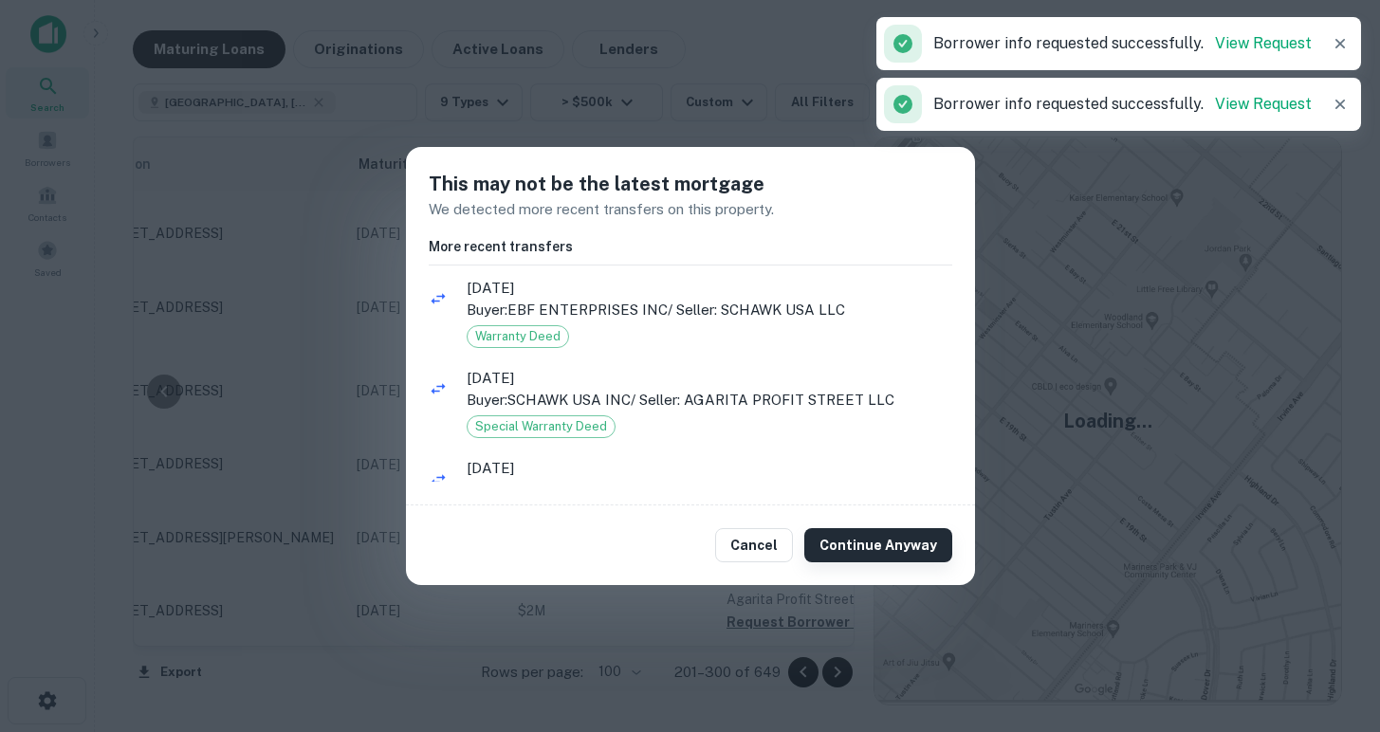
click at [841, 541] on button "Continue Anyway" at bounding box center [878, 545] width 148 height 34
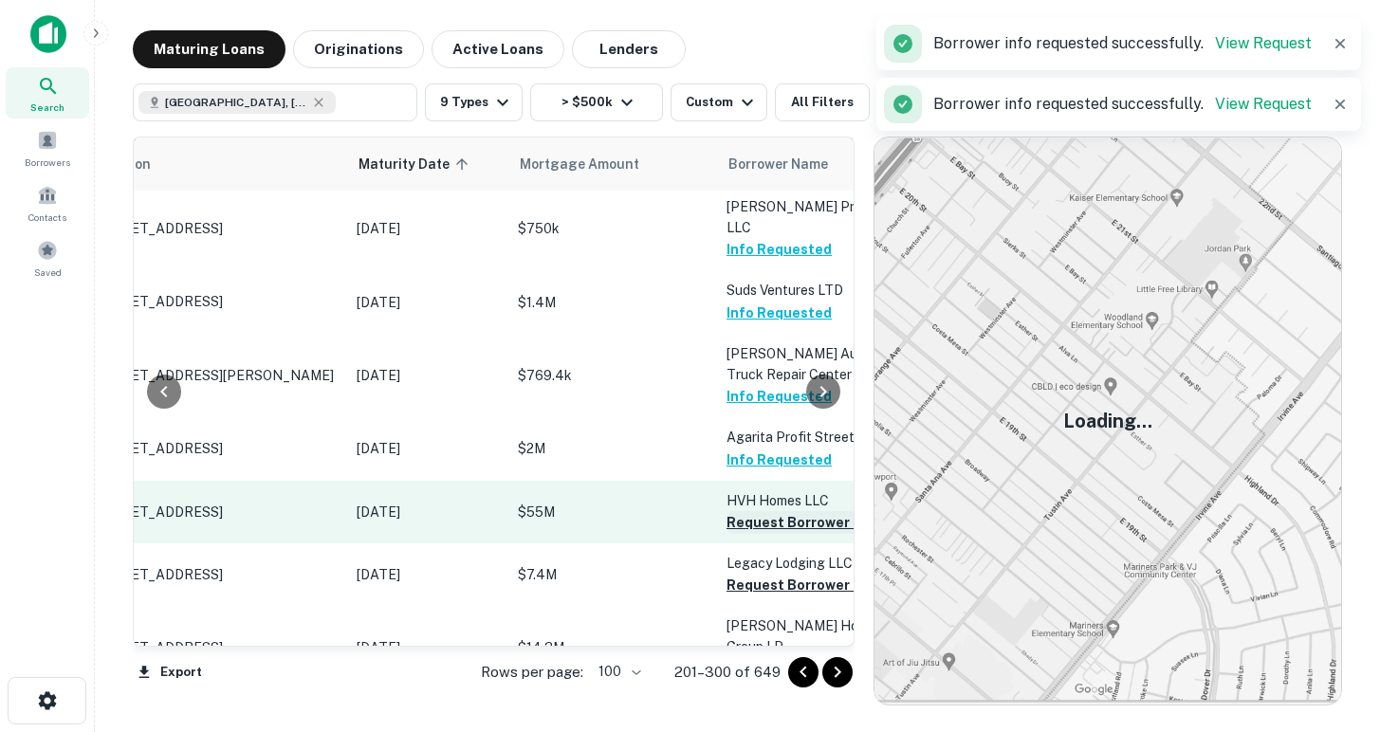
scroll to position [645, 107]
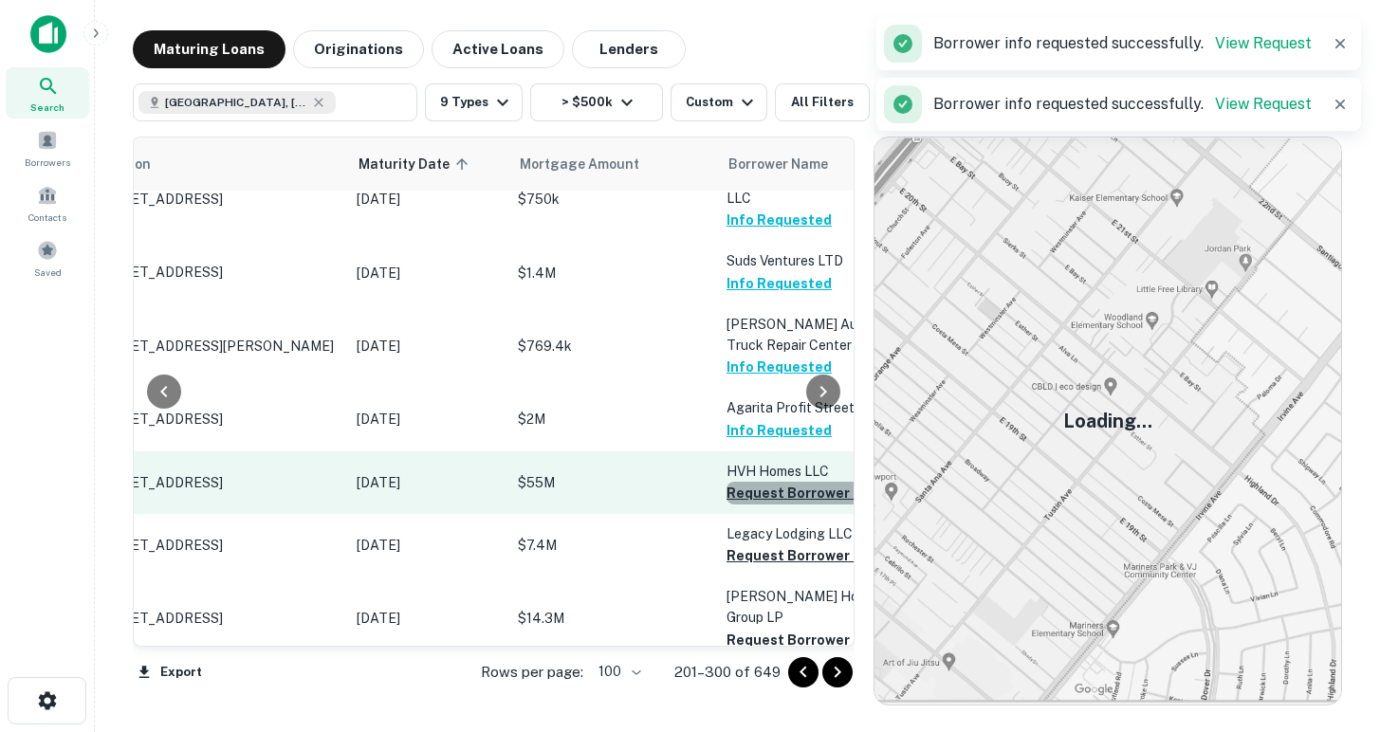
click at [746, 482] on button "Request Borrower Info" at bounding box center [803, 493] width 154 height 23
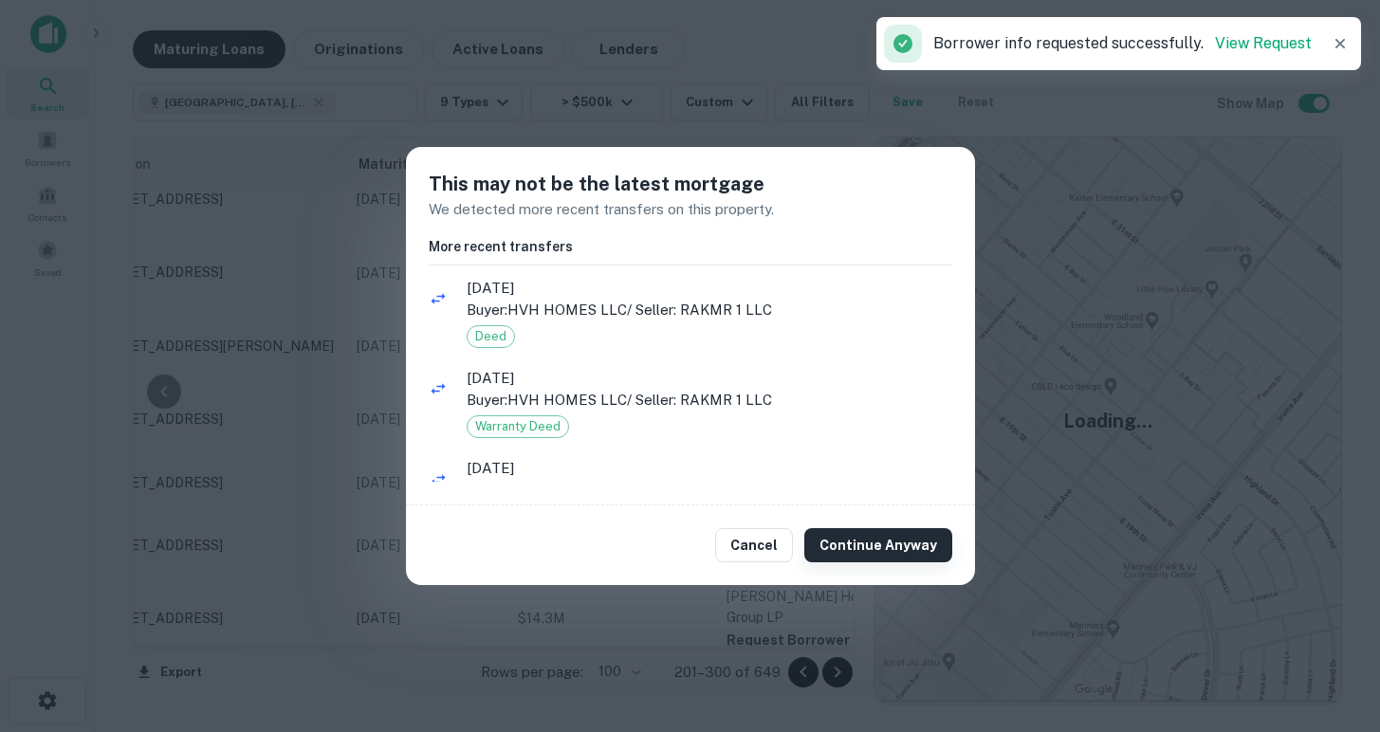
click at [843, 553] on button "Continue Anyway" at bounding box center [878, 545] width 148 height 34
